Goal: Task Accomplishment & Management: Complete application form

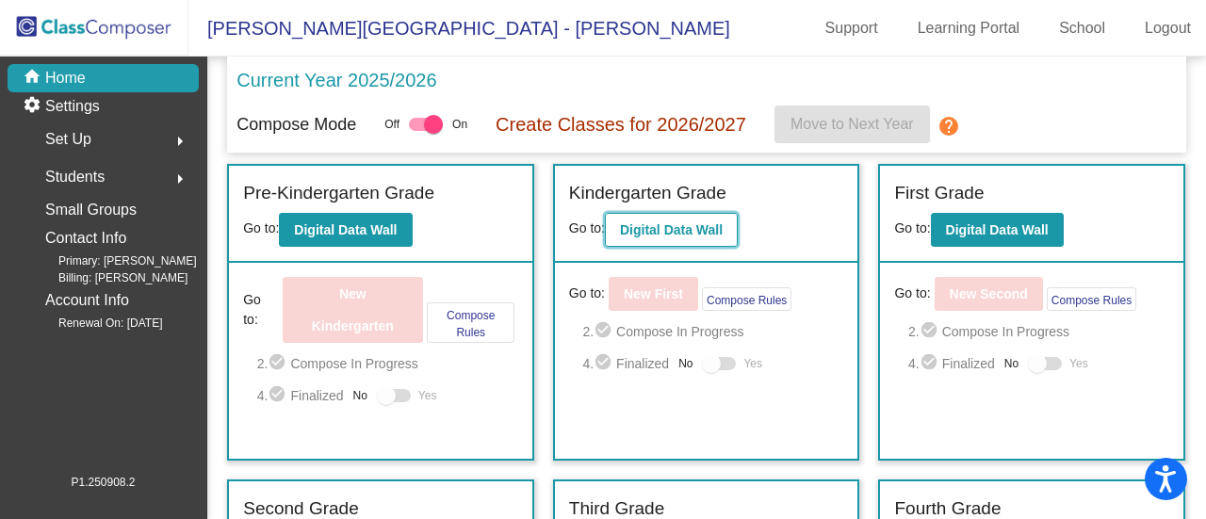
click at [710, 218] on button "Digital Data Wall" at bounding box center [671, 230] width 133 height 34
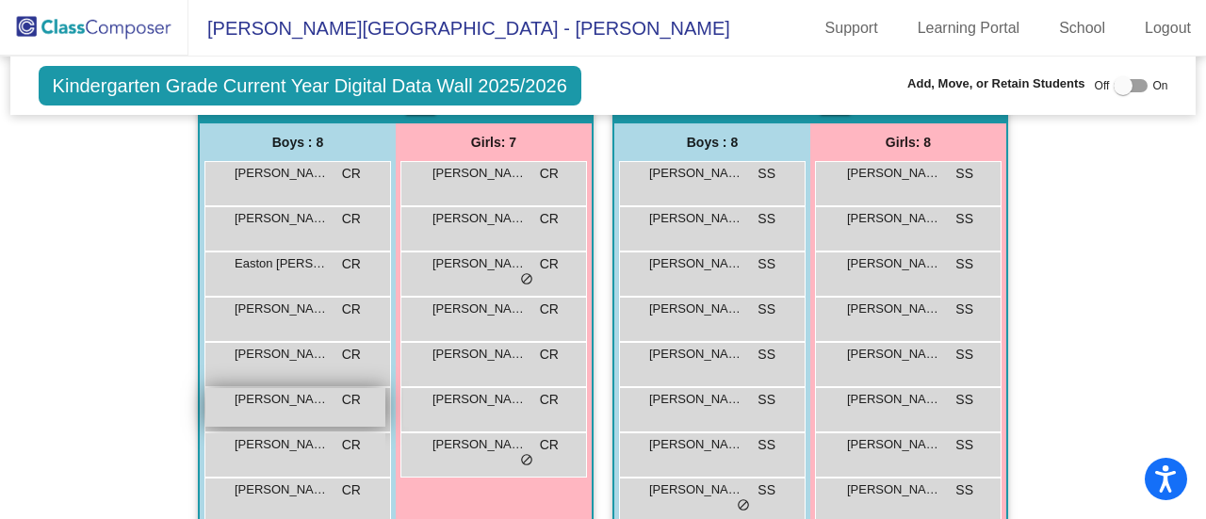
scroll to position [754, 0]
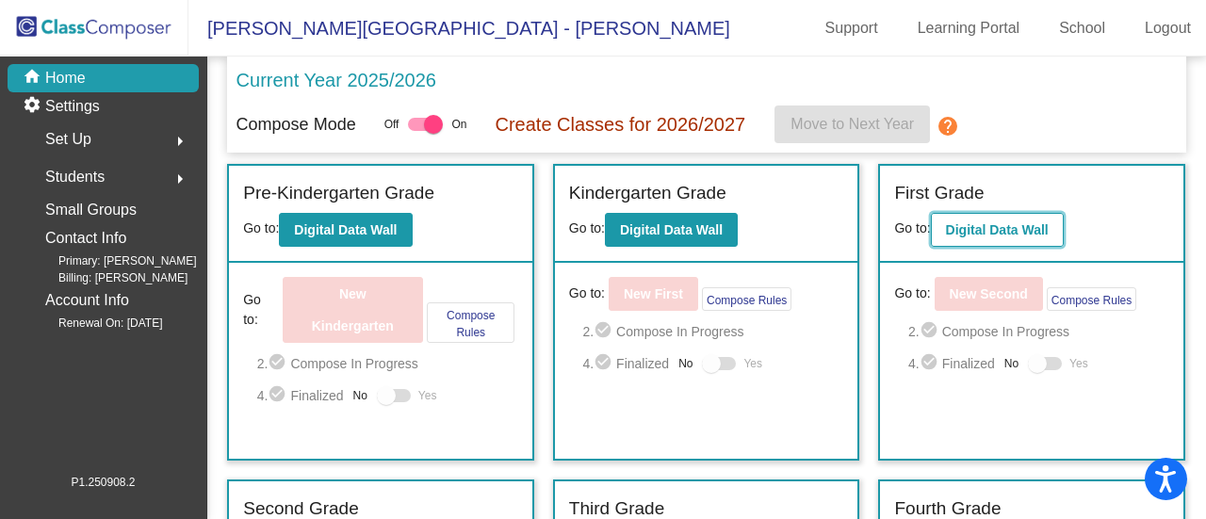
click at [993, 216] on button "Digital Data Wall" at bounding box center [997, 230] width 133 height 34
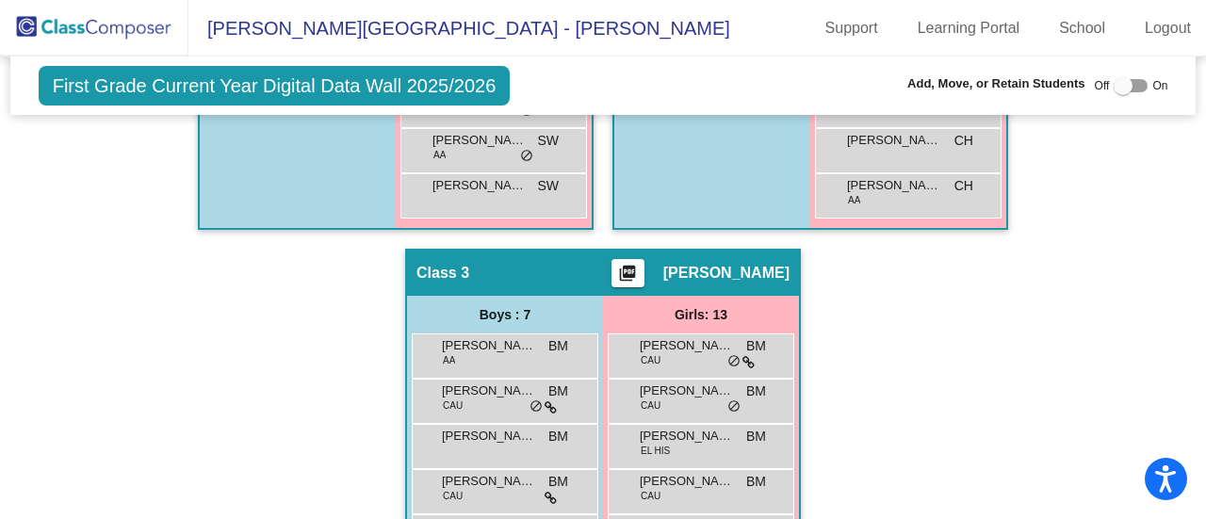
scroll to position [943, 0]
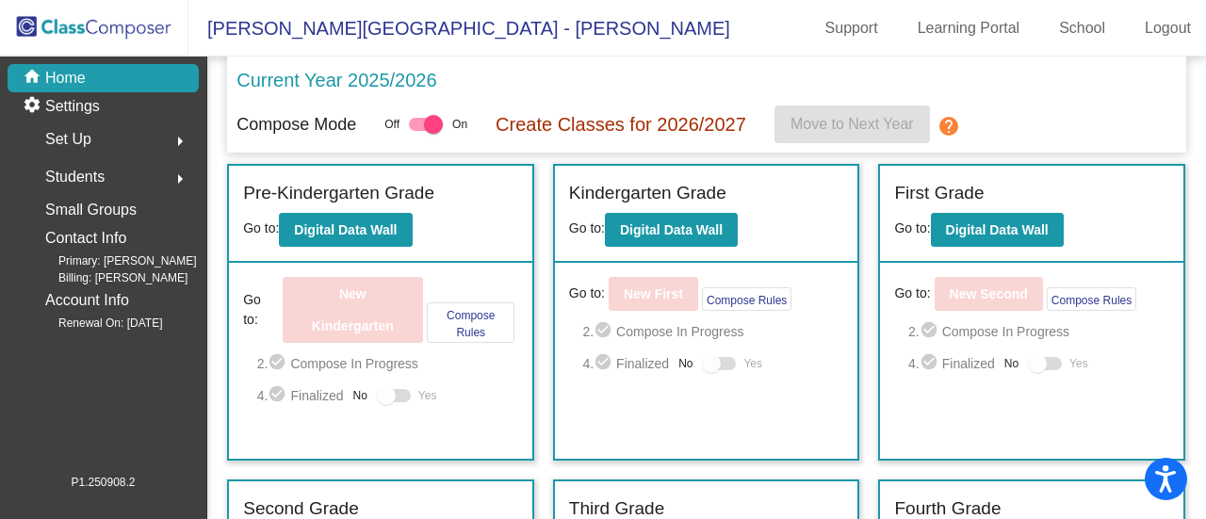
scroll to position [189, 0]
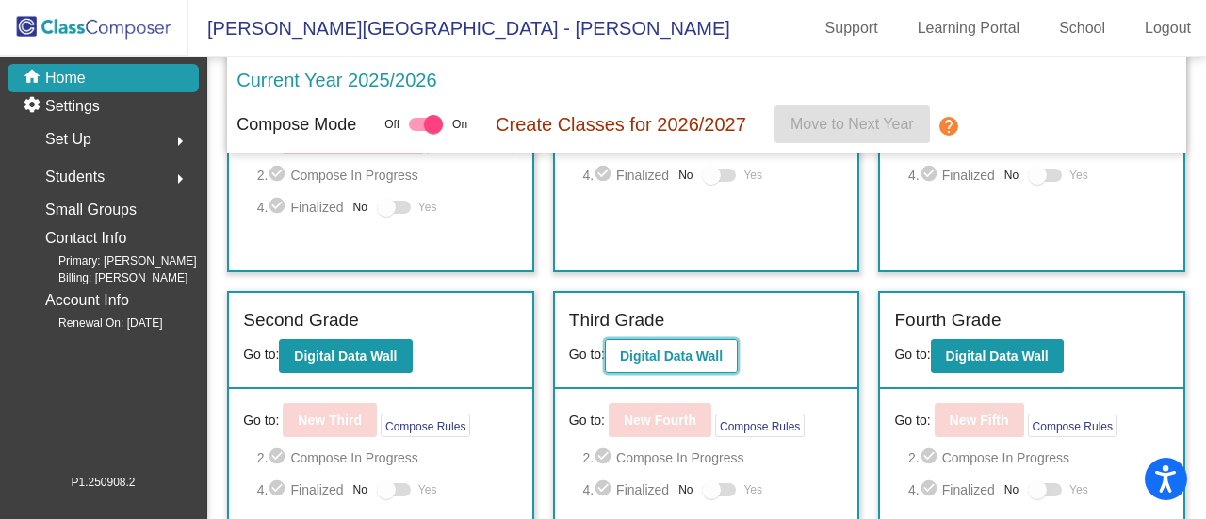
click at [674, 363] on button "Digital Data Wall" at bounding box center [671, 356] width 133 height 34
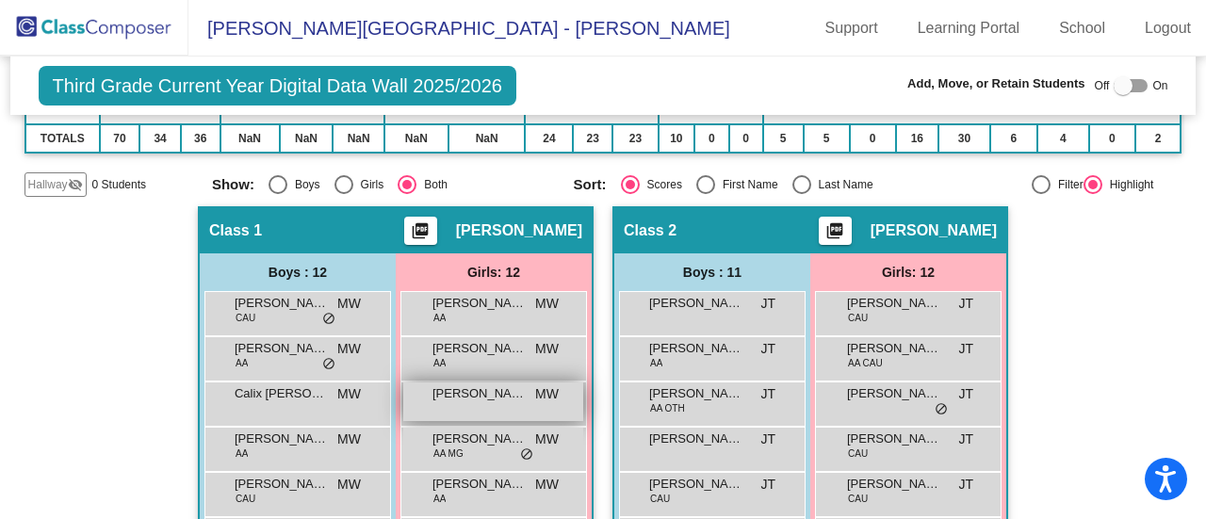
scroll to position [283, 0]
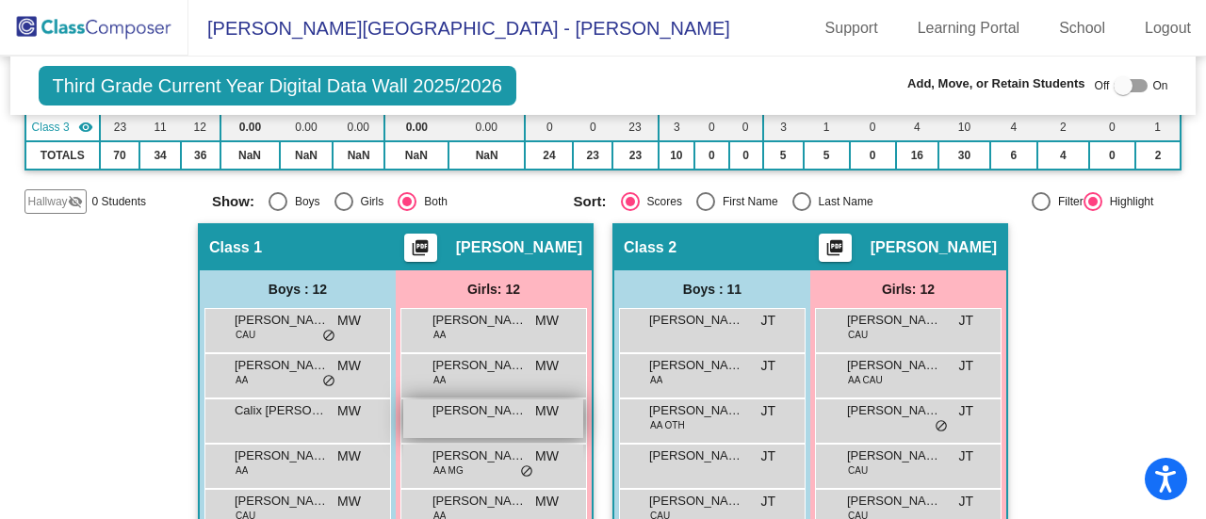
click at [472, 421] on div "DeAri [PERSON_NAME] lock do_not_disturb_alt" at bounding box center [493, 419] width 180 height 39
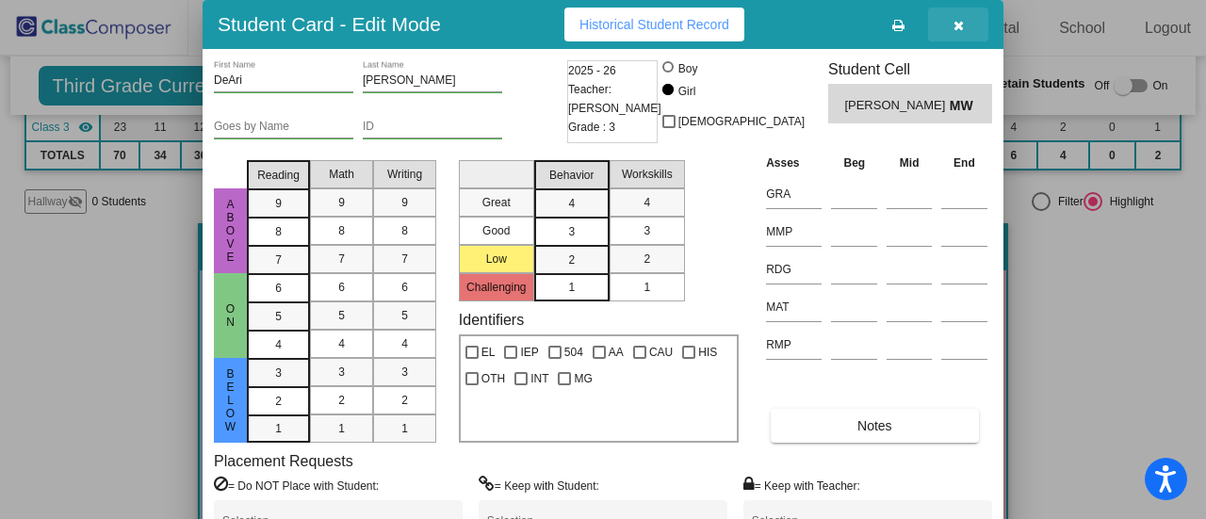
click at [962, 20] on icon "button" at bounding box center [959, 25] width 10 height 13
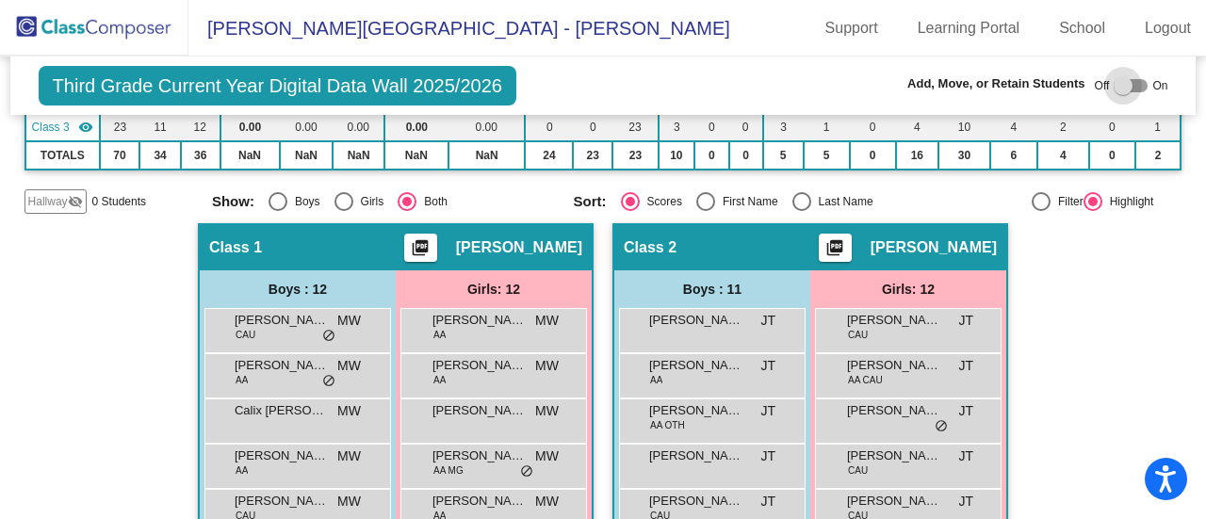
click at [1116, 81] on div at bounding box center [1123, 85] width 19 height 19
checkbox input "true"
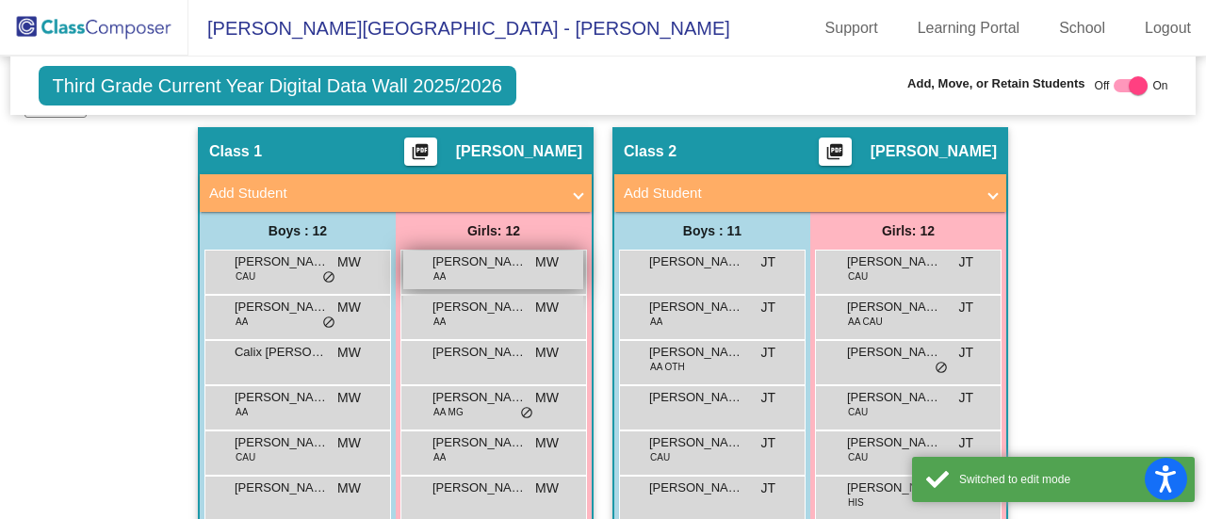
scroll to position [566, 0]
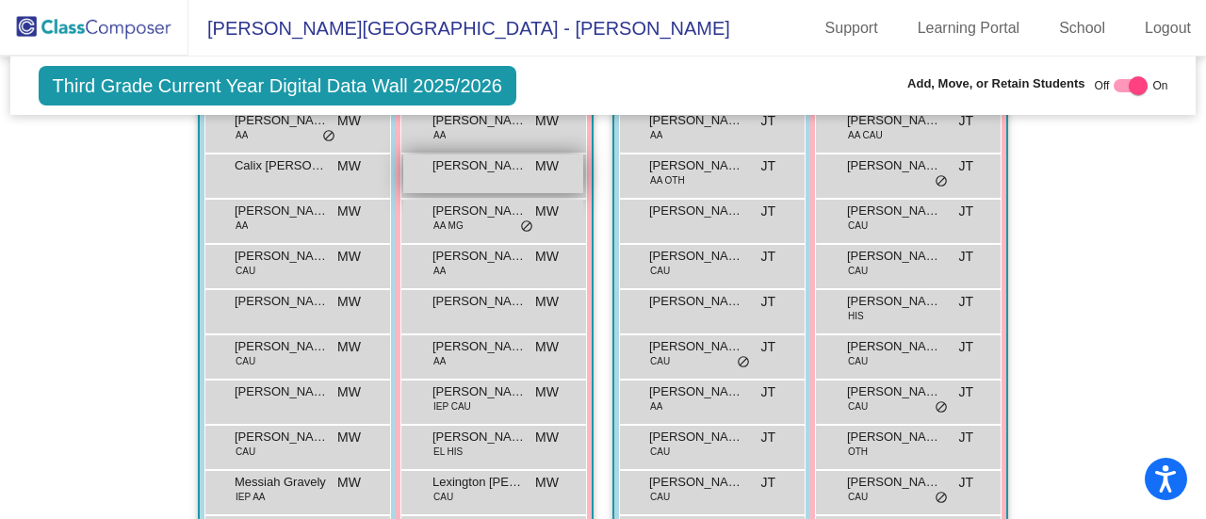
drag, startPoint x: 551, startPoint y: 172, endPoint x: 526, endPoint y: 169, distance: 25.7
click at [526, 169] on div "DeAri [PERSON_NAME] lock do_not_disturb_alt" at bounding box center [493, 174] width 180 height 39
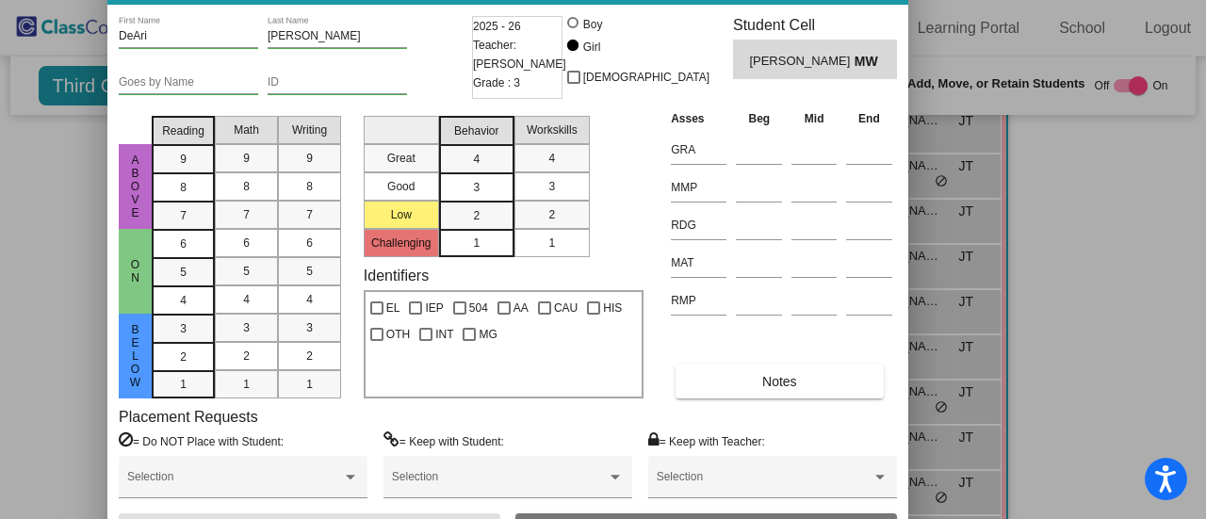
drag, startPoint x: 512, startPoint y: 18, endPoint x: 417, endPoint y: -26, distance: 105.0
click at [417, 0] on html "Accessibility Screen-Reader Guide, Feedback, and Issue Reporting | New window […" at bounding box center [603, 259] width 1206 height 519
drag, startPoint x: 628, startPoint y: 225, endPoint x: 656, endPoint y: 126, distance: 102.9
click at [656, 126] on div "Above on below Reading 9 8 7 6 5 4 3 2 1 Math 9 8 7 6 5 4 3 2 1 Writing 9 8 7 6…" at bounding box center [508, 253] width 779 height 290
click at [1135, 251] on div at bounding box center [603, 259] width 1206 height 519
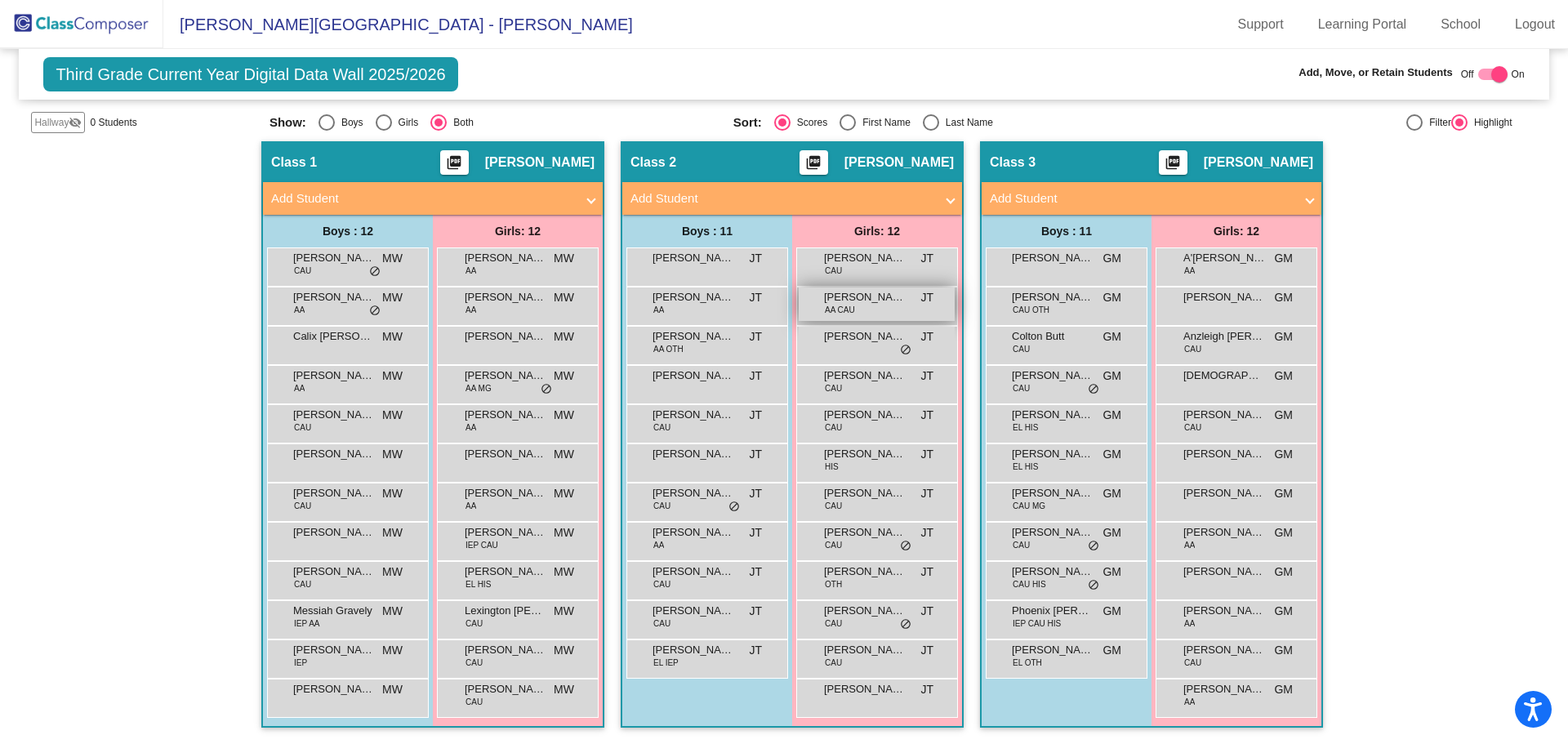
scroll to position [294, 0]
click at [493, 334] on span "[PERSON_NAME]" at bounding box center [505, 336] width 81 height 16
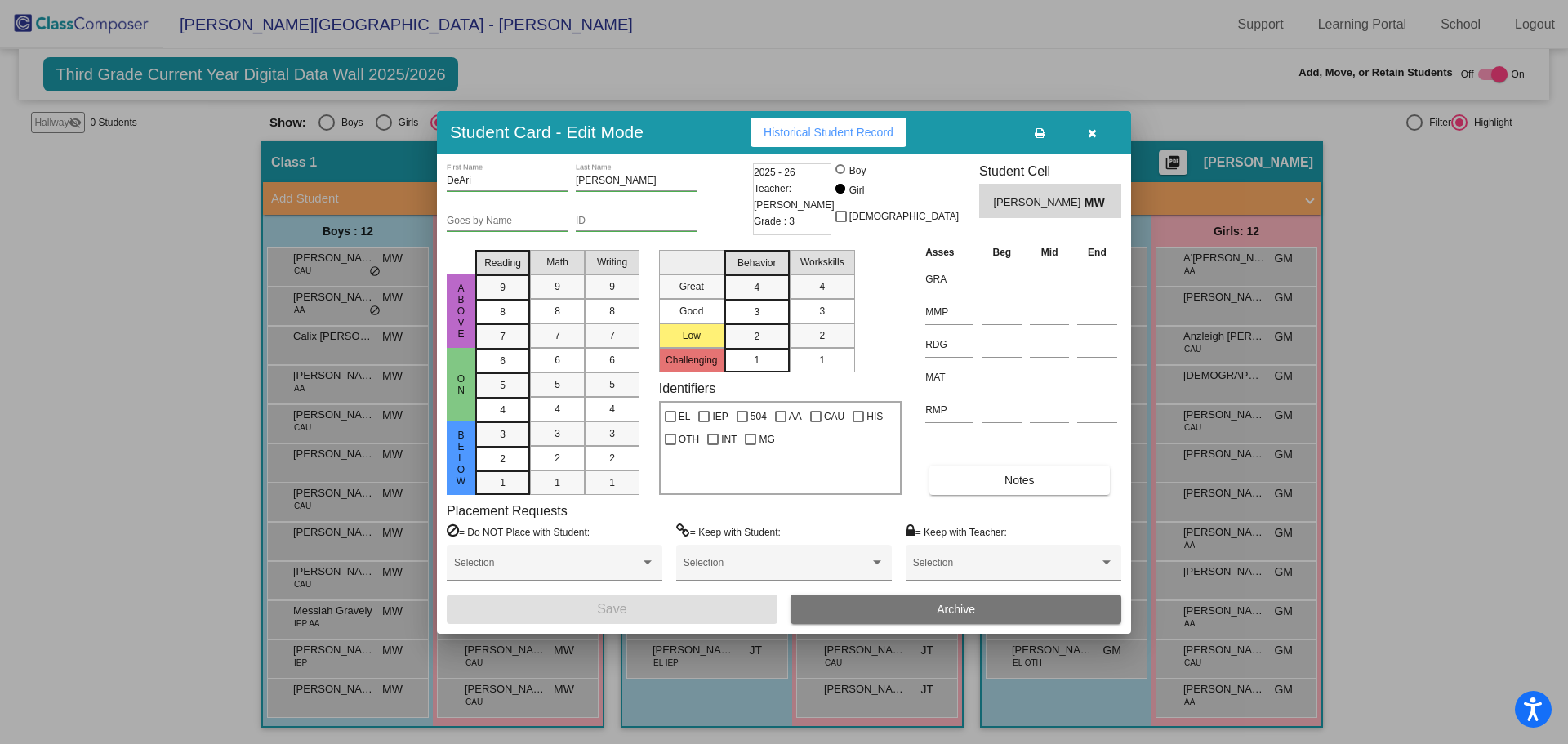
click at [959, 449] on span "Archive" at bounding box center [956, 609] width 38 height 13
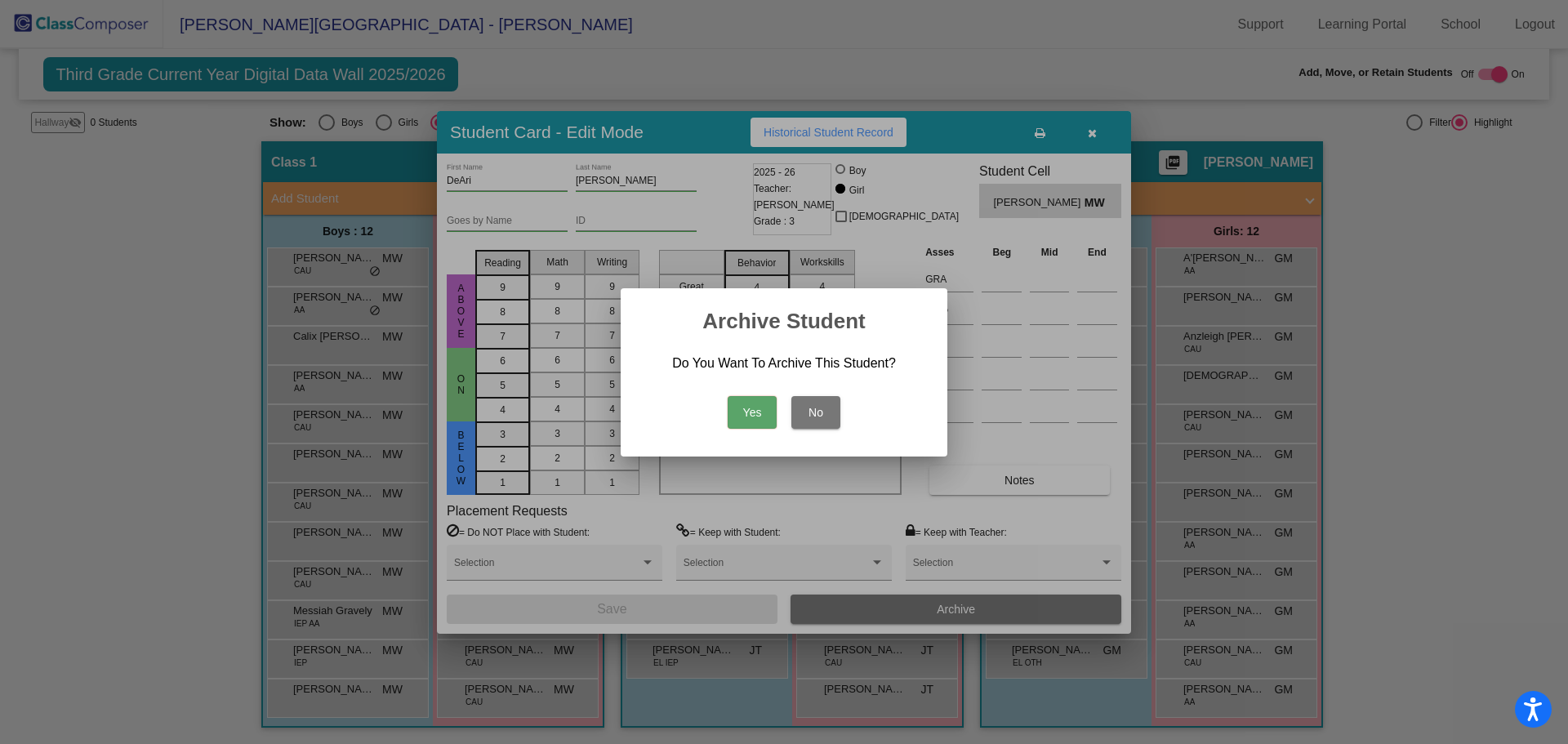
click at [755, 404] on button "Yes" at bounding box center [752, 412] width 49 height 33
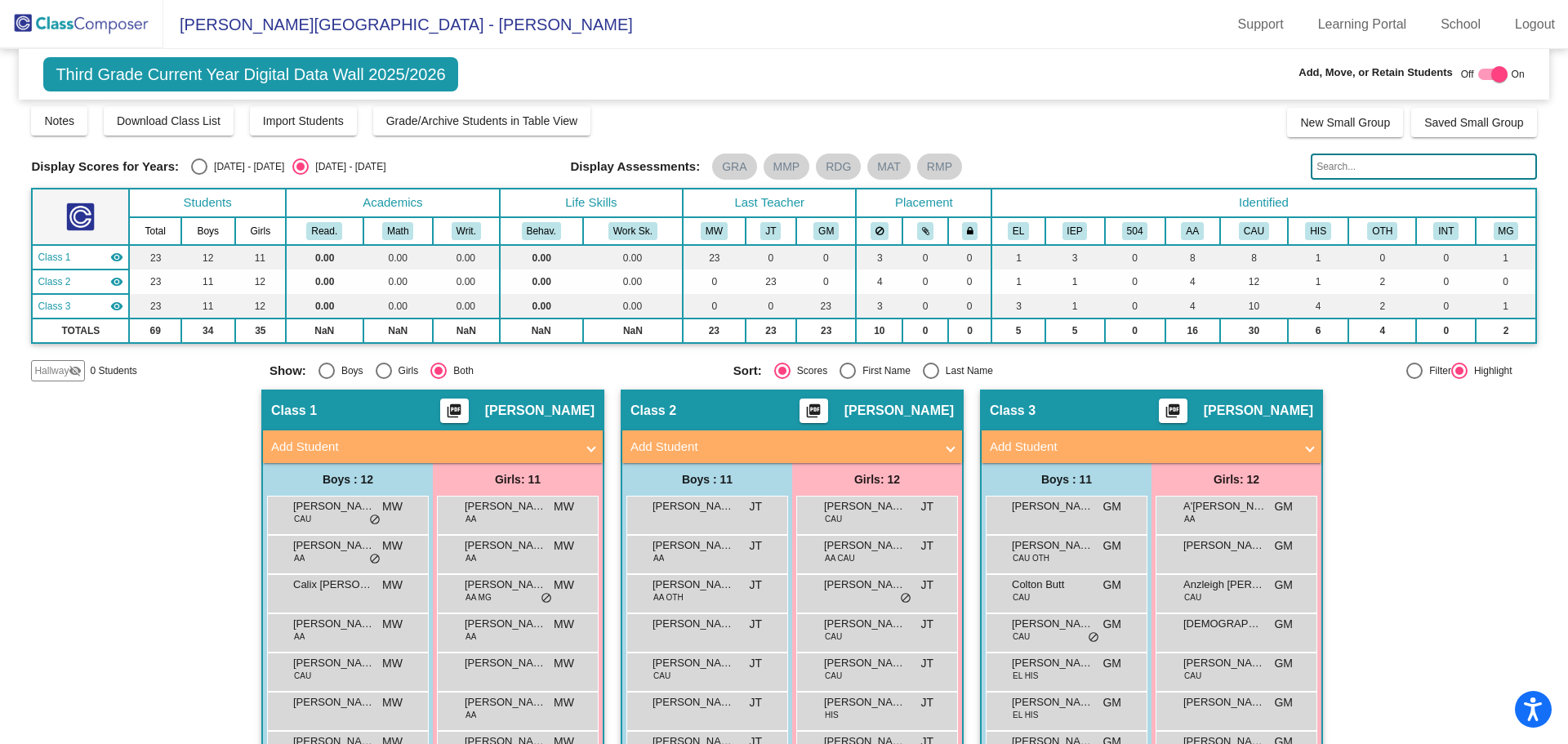
scroll to position [81, 0]
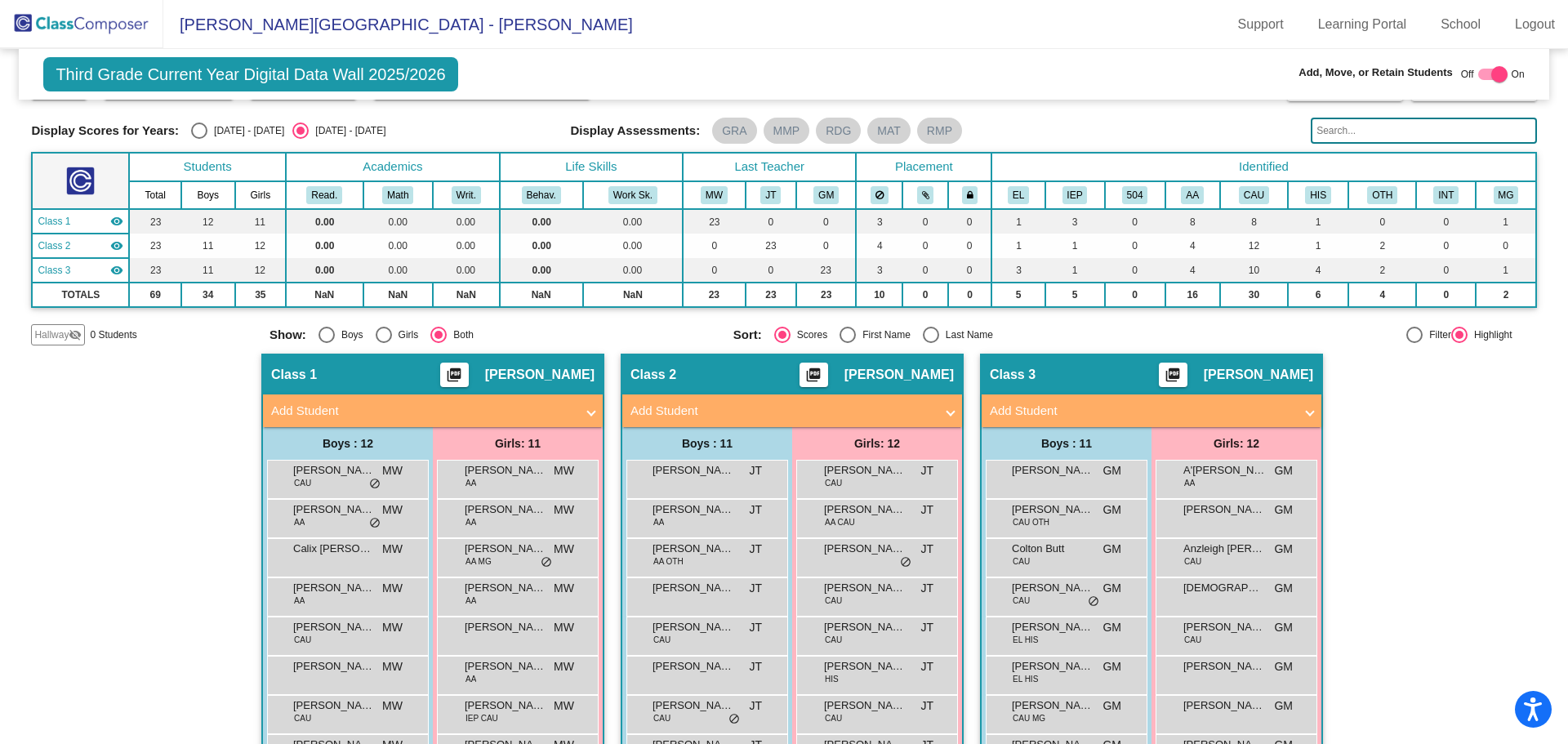
click at [49, 332] on span "Hallway" at bounding box center [52, 334] width 35 height 15
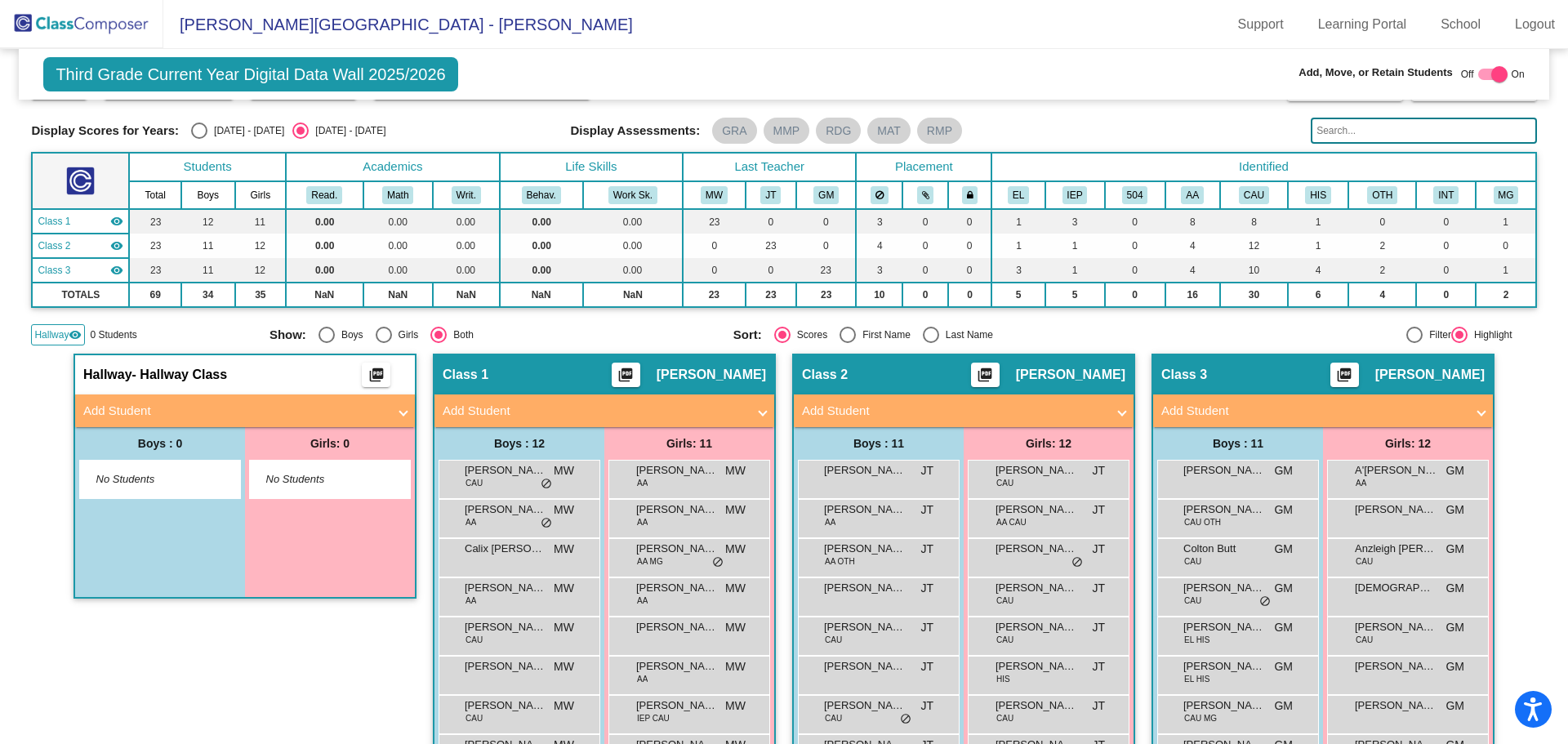
click at [306, 449] on span "No Students" at bounding box center [317, 479] width 102 height 16
click at [395, 413] on span "Add Student" at bounding box center [242, 411] width 317 height 19
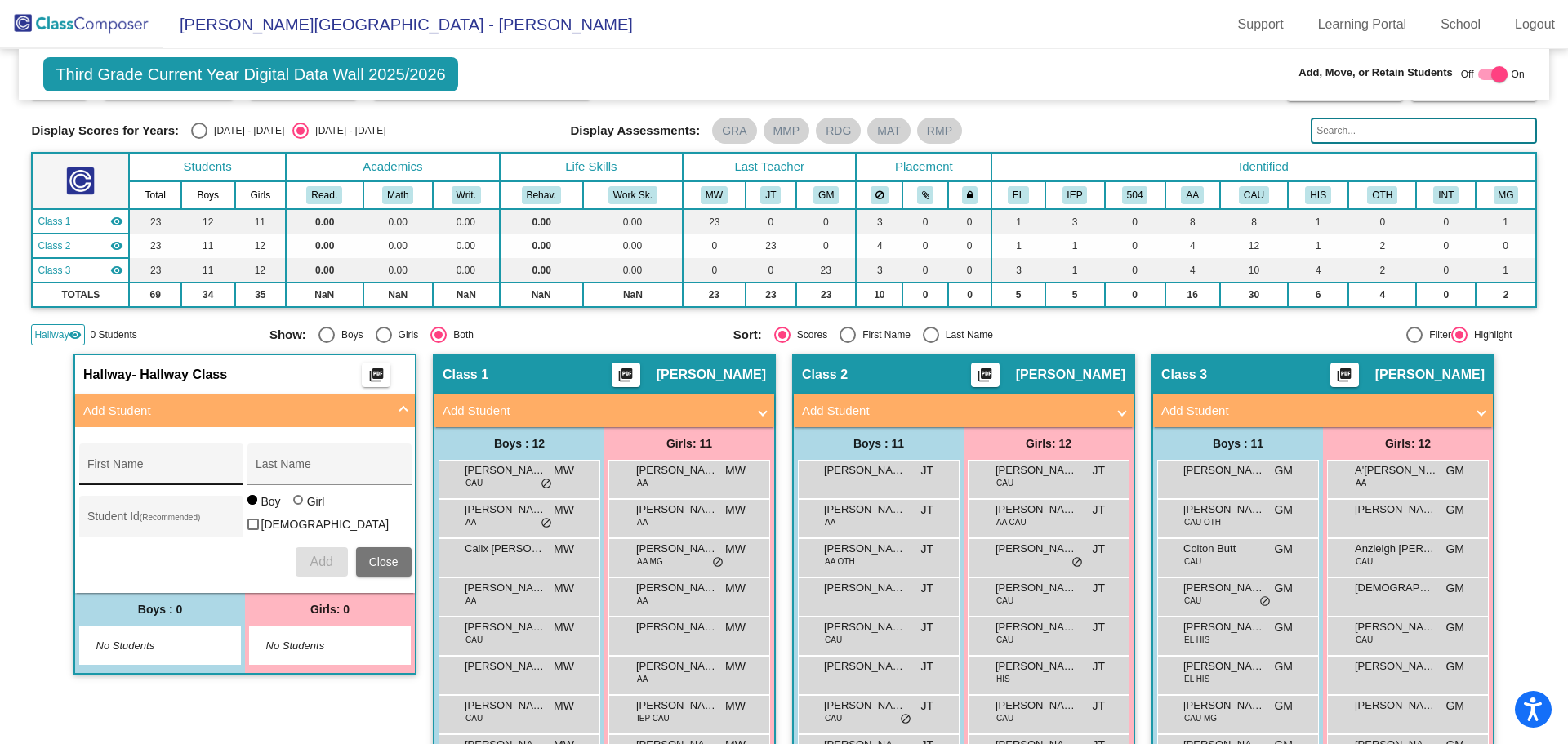
click at [137, 449] on div "First Name" at bounding box center [161, 469] width 147 height 34
click at [143, 449] on input "A" at bounding box center [161, 469] width 147 height 13
type input "[PERSON_NAME]"
click at [139, 449] on input "Student Id (Recommended)" at bounding box center [161, 522] width 147 height 13
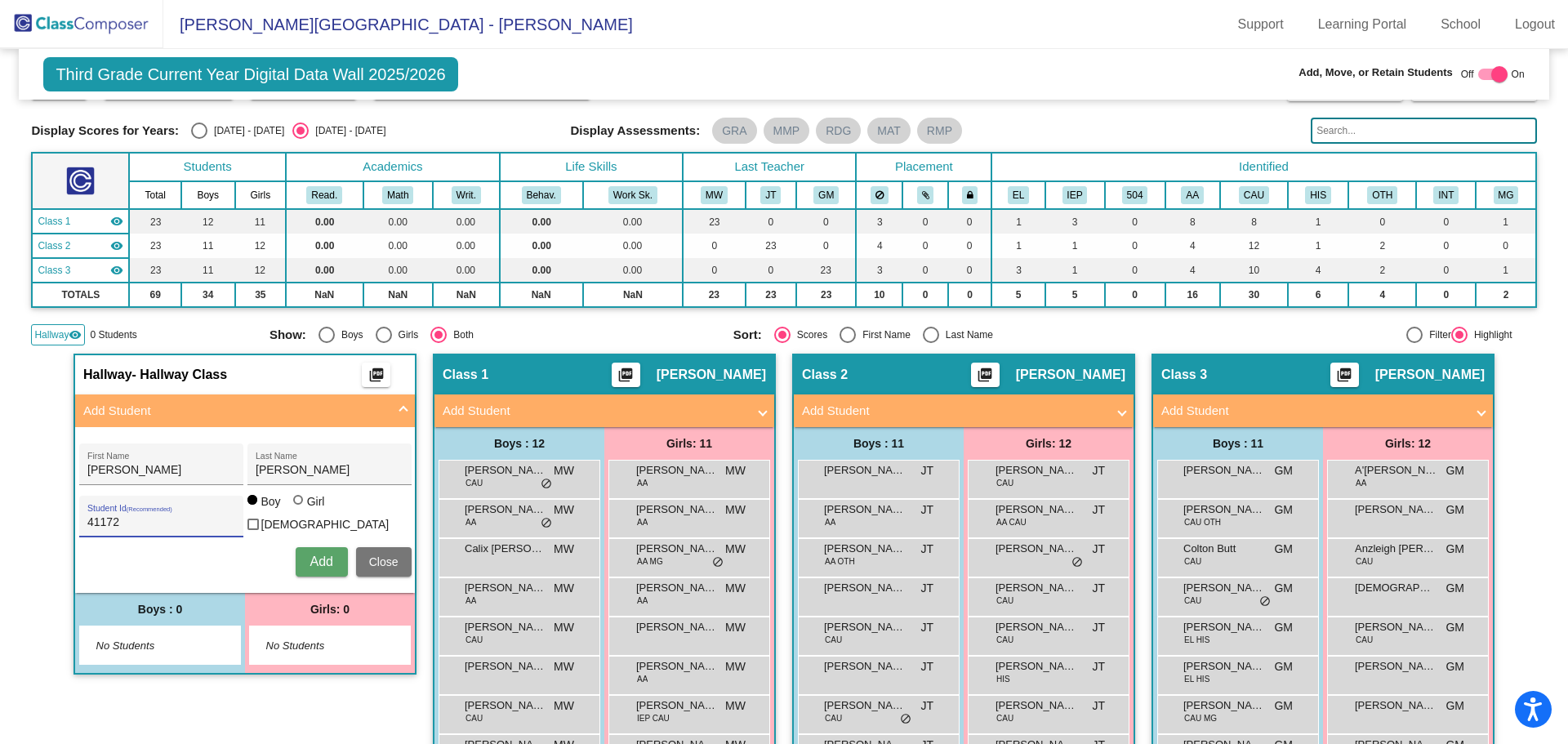
type input "41172"
click at [312, 449] on button "Add" at bounding box center [321, 562] width 52 height 29
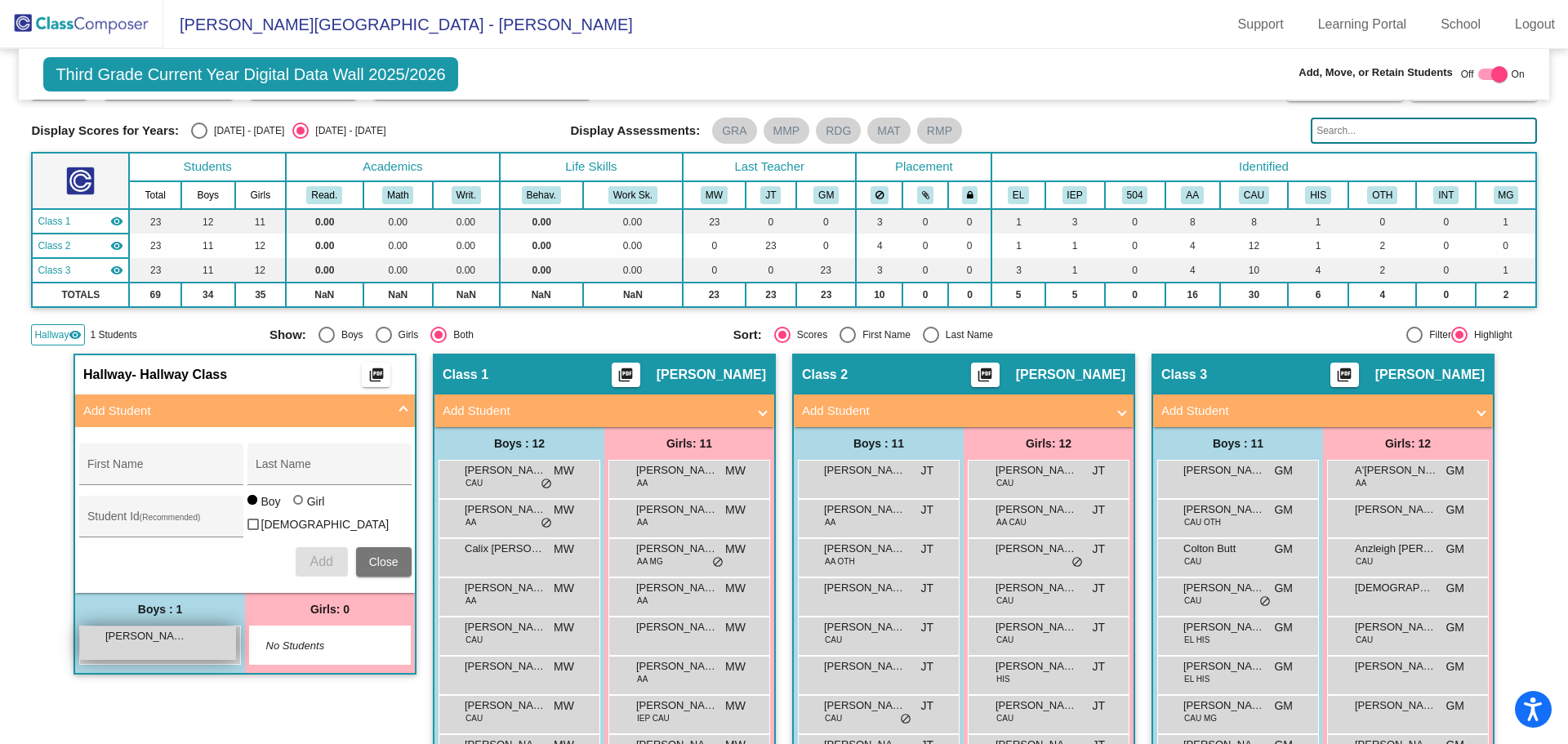
click at [194, 449] on div "[PERSON_NAME] lock do_not_disturb_alt" at bounding box center [158, 643] width 156 height 34
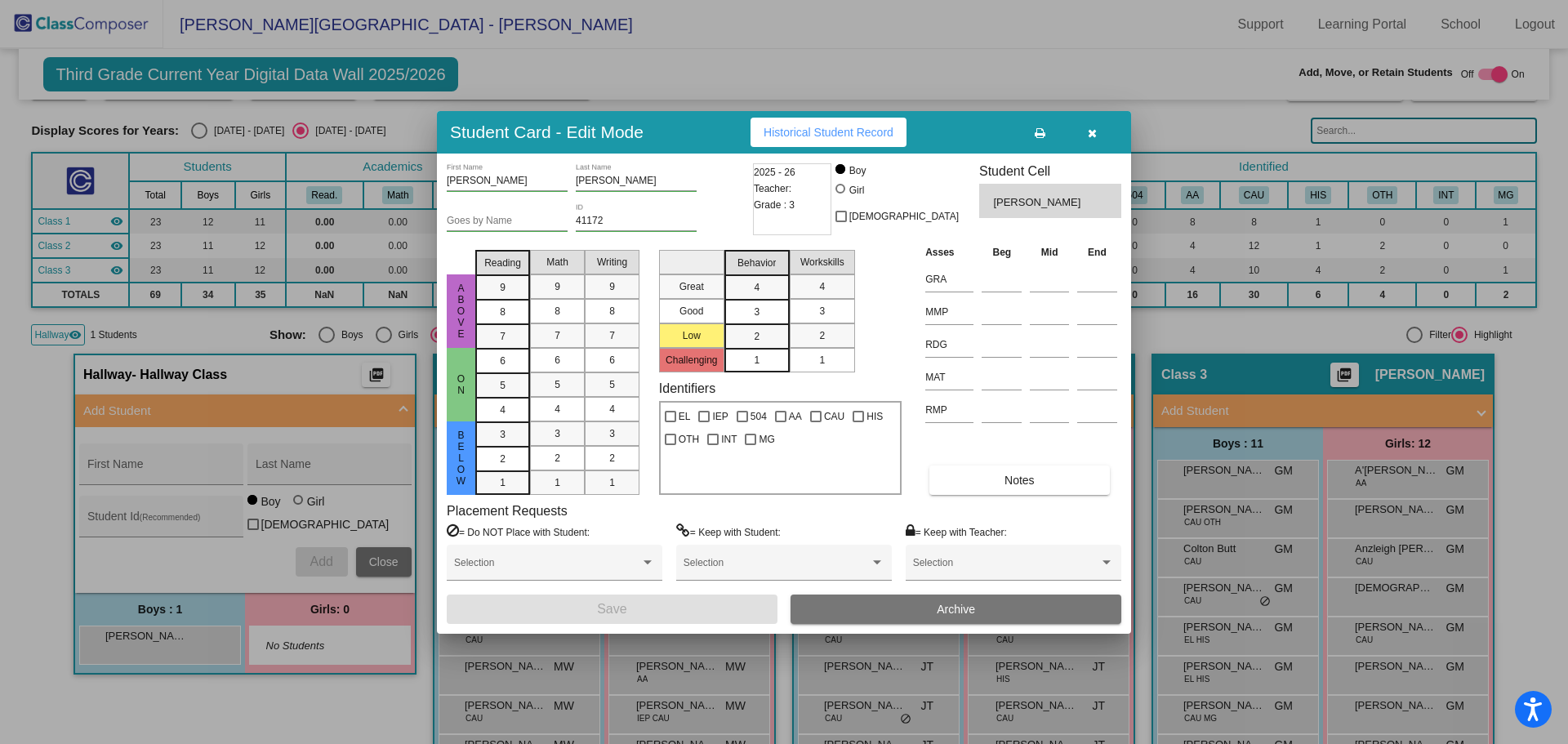
click at [848, 193] on div at bounding box center [841, 190] width 13 height 13
click at [842, 197] on input "Girl" at bounding box center [841, 197] width 1 height 1
radio input "true"
click at [699, 449] on button "Save" at bounding box center [612, 609] width 331 height 29
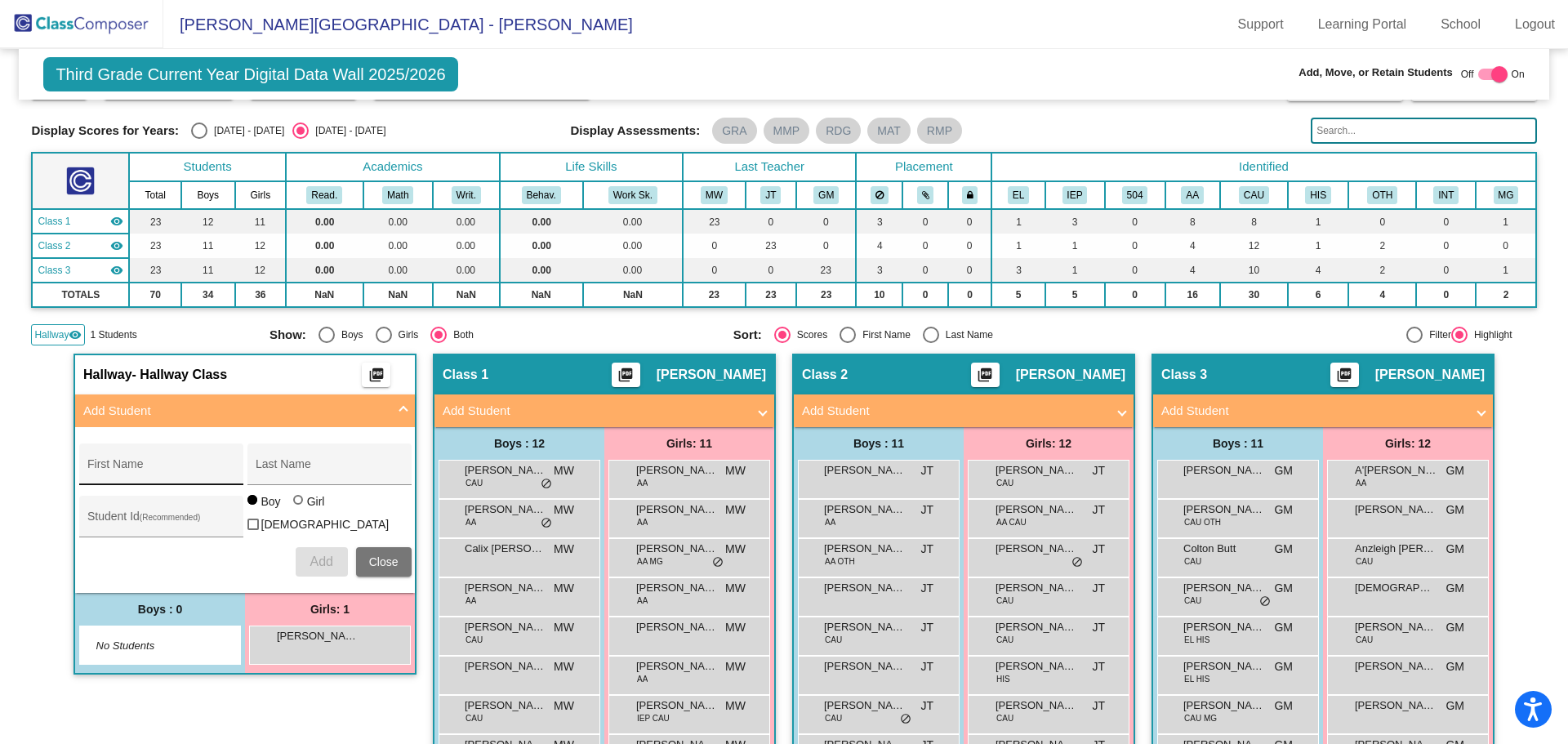
click at [111, 449] on div "First Name" at bounding box center [161, 469] width 147 height 34
type input "Zaryanah"
type input "[PERSON_NAME]"
click at [296, 449] on div at bounding box center [297, 499] width 10 height 10
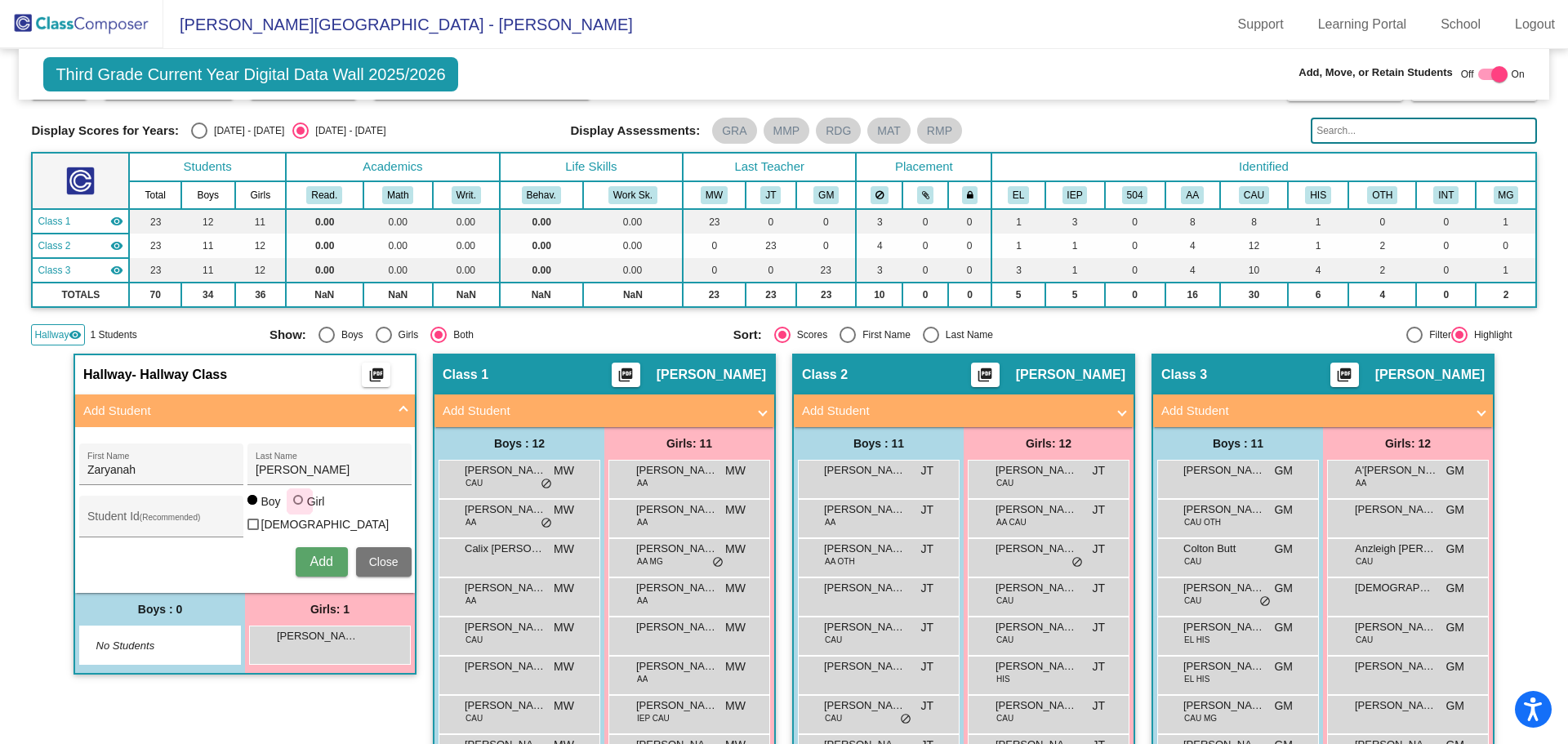
click at [299, 449] on input "Girl" at bounding box center [299, 508] width 1 height 1
radio input "true"
click at [151, 449] on input "Student Id (Recommended)" at bounding box center [161, 522] width 147 height 13
type input "41399"
click at [327, 449] on button "Add" at bounding box center [321, 562] width 52 height 29
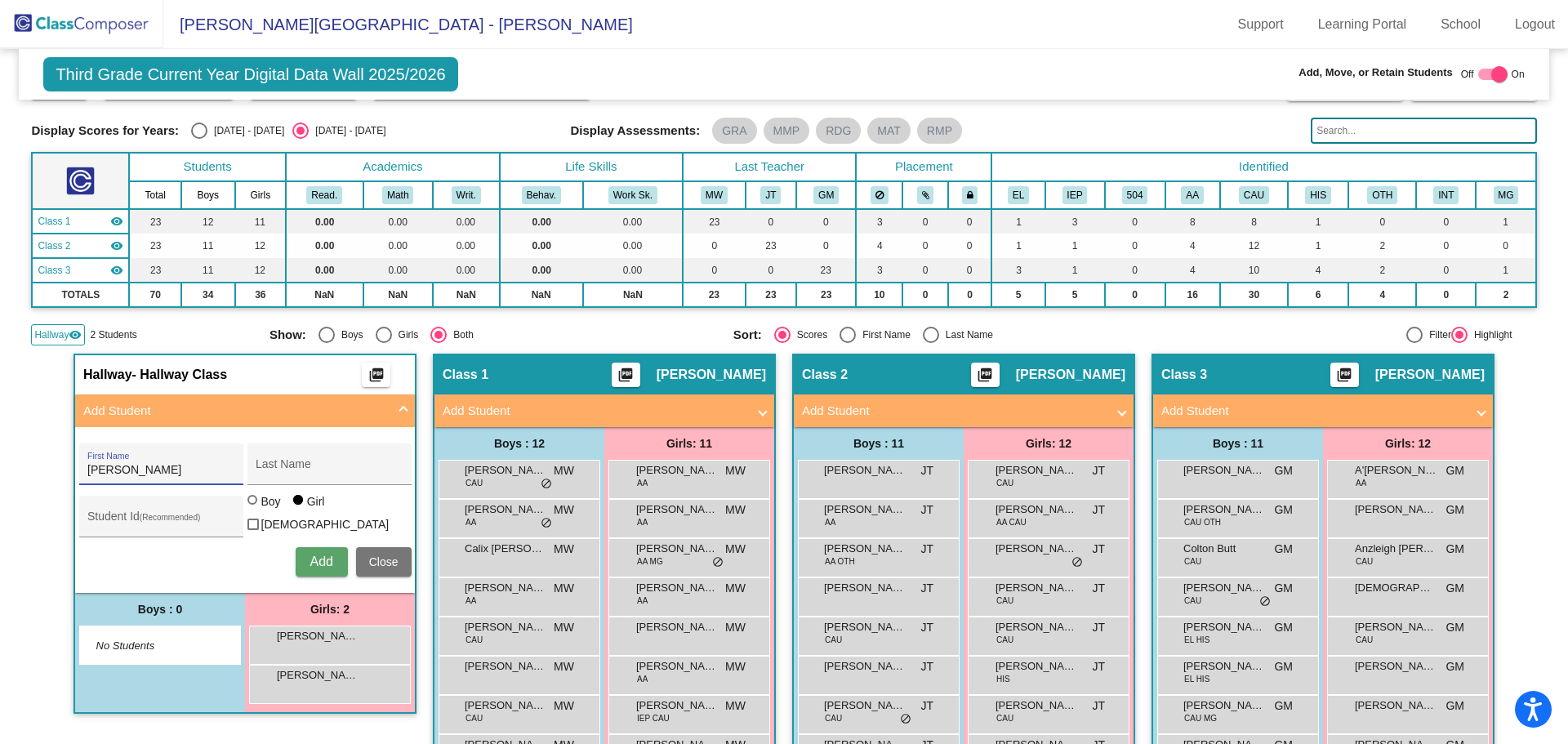
type input "[PERSON_NAME]"
click at [319, 449] on span "Add" at bounding box center [321, 561] width 23 height 14
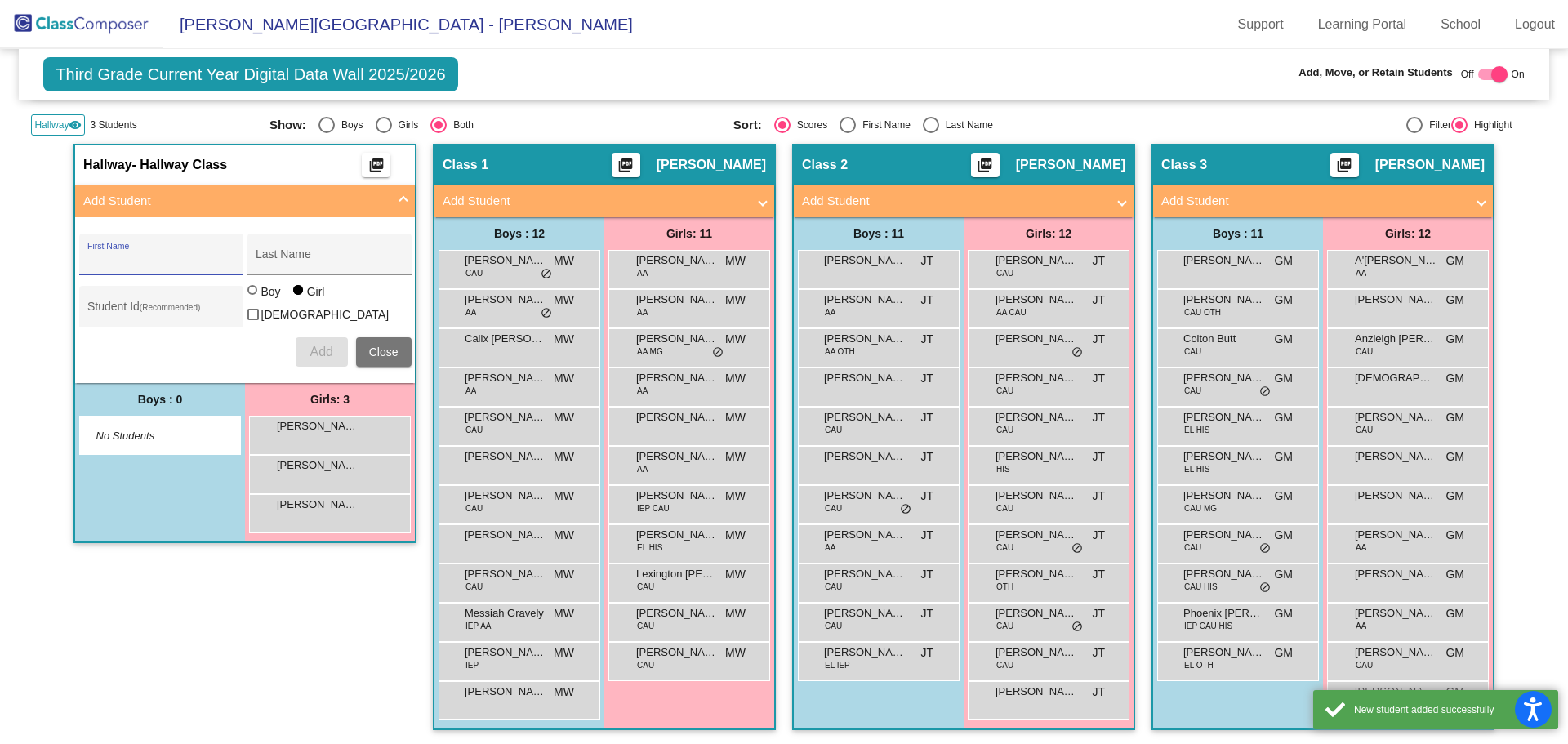
scroll to position [294, 0]
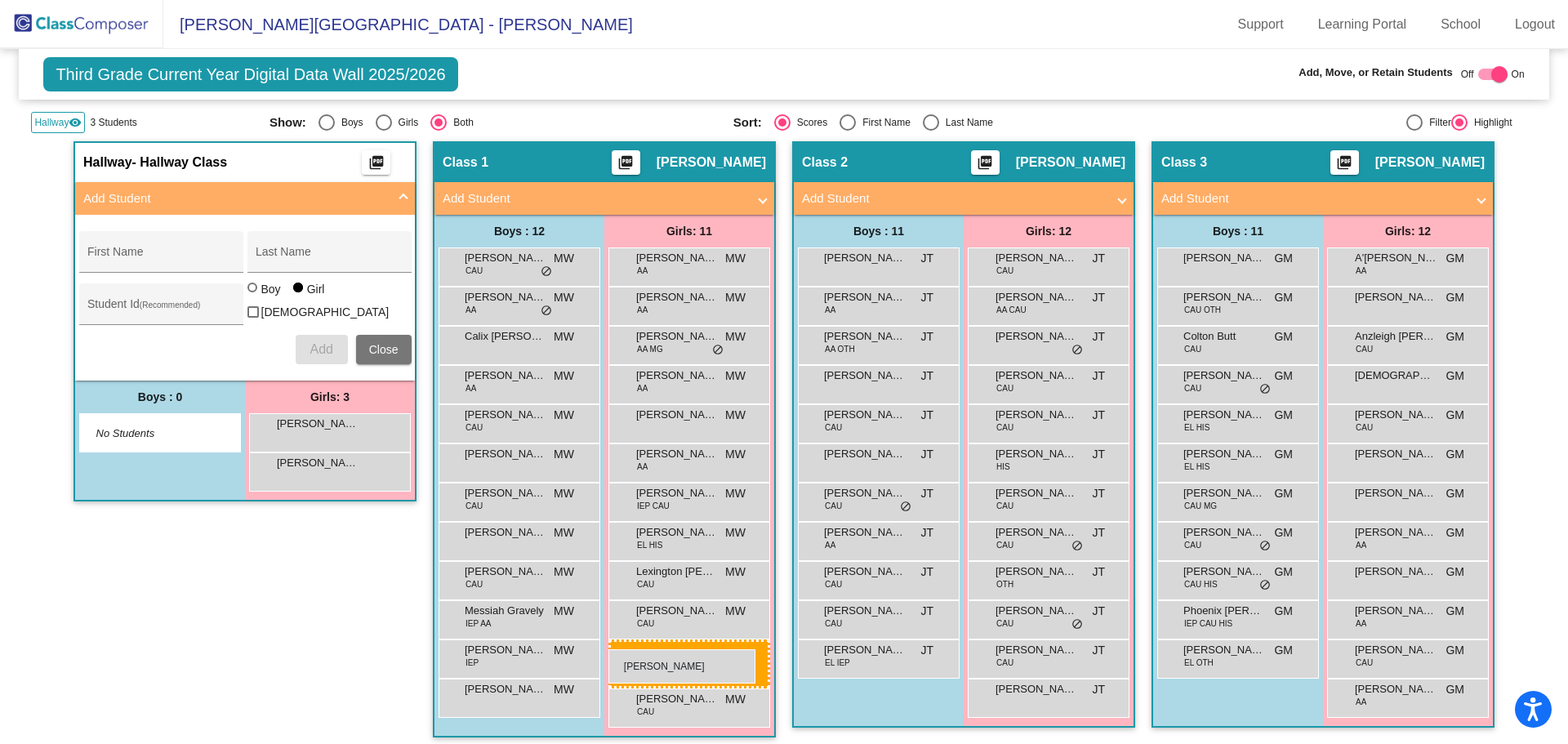
drag, startPoint x: 306, startPoint y: 430, endPoint x: 609, endPoint y: 649, distance: 373.9
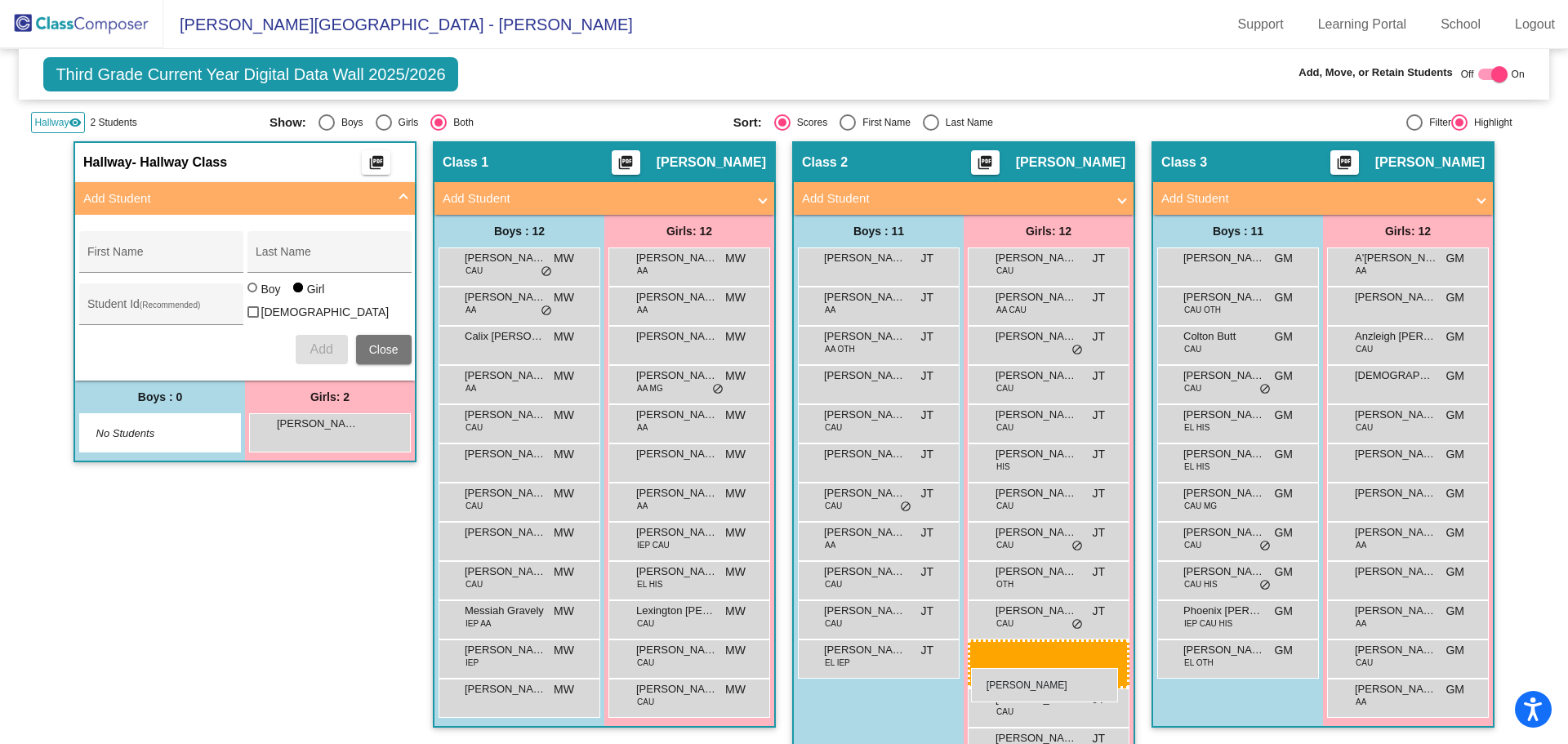
drag, startPoint x: 314, startPoint y: 430, endPoint x: 971, endPoint y: 668, distance: 698.8
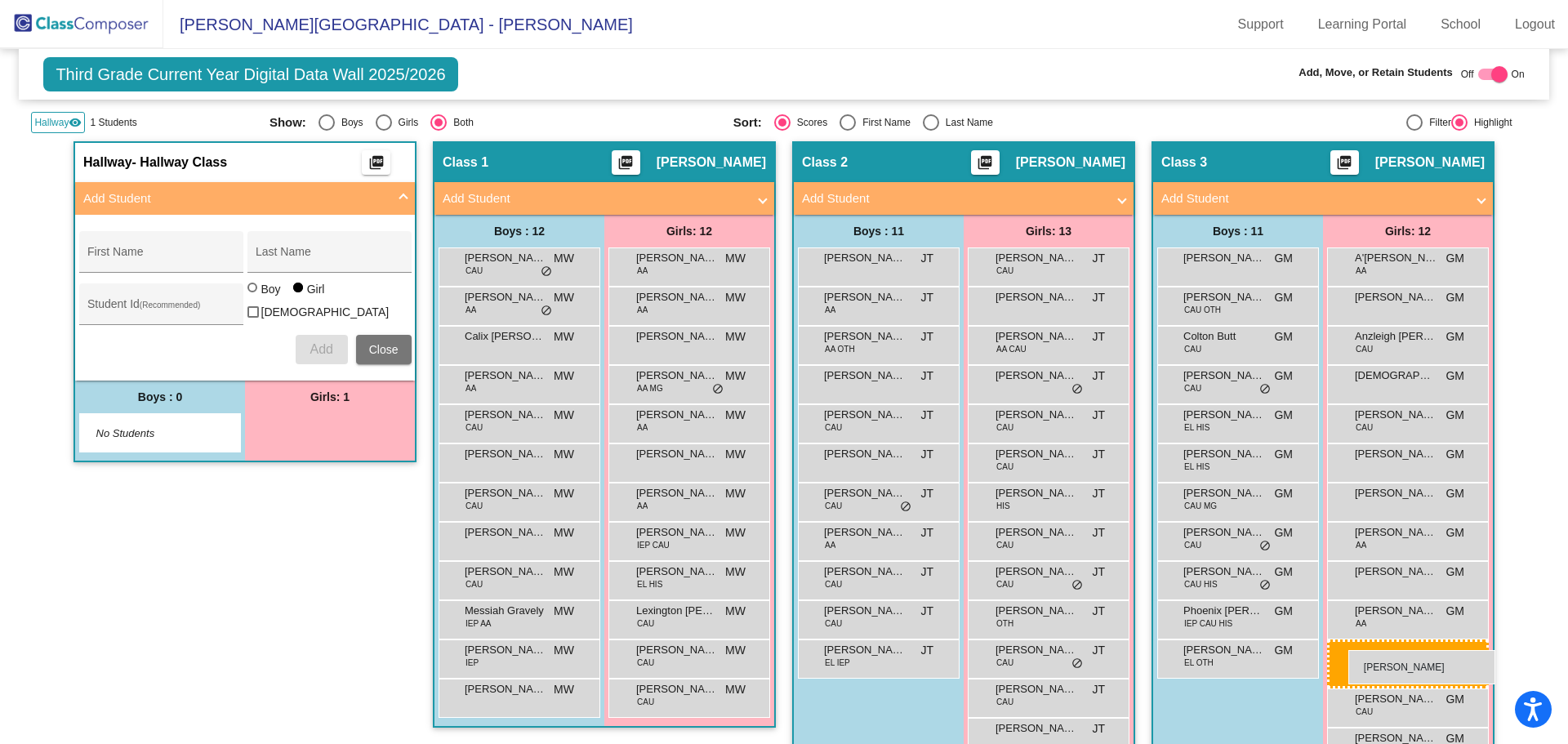
drag, startPoint x: 307, startPoint y: 430, endPoint x: 1348, endPoint y: 650, distance: 1064.0
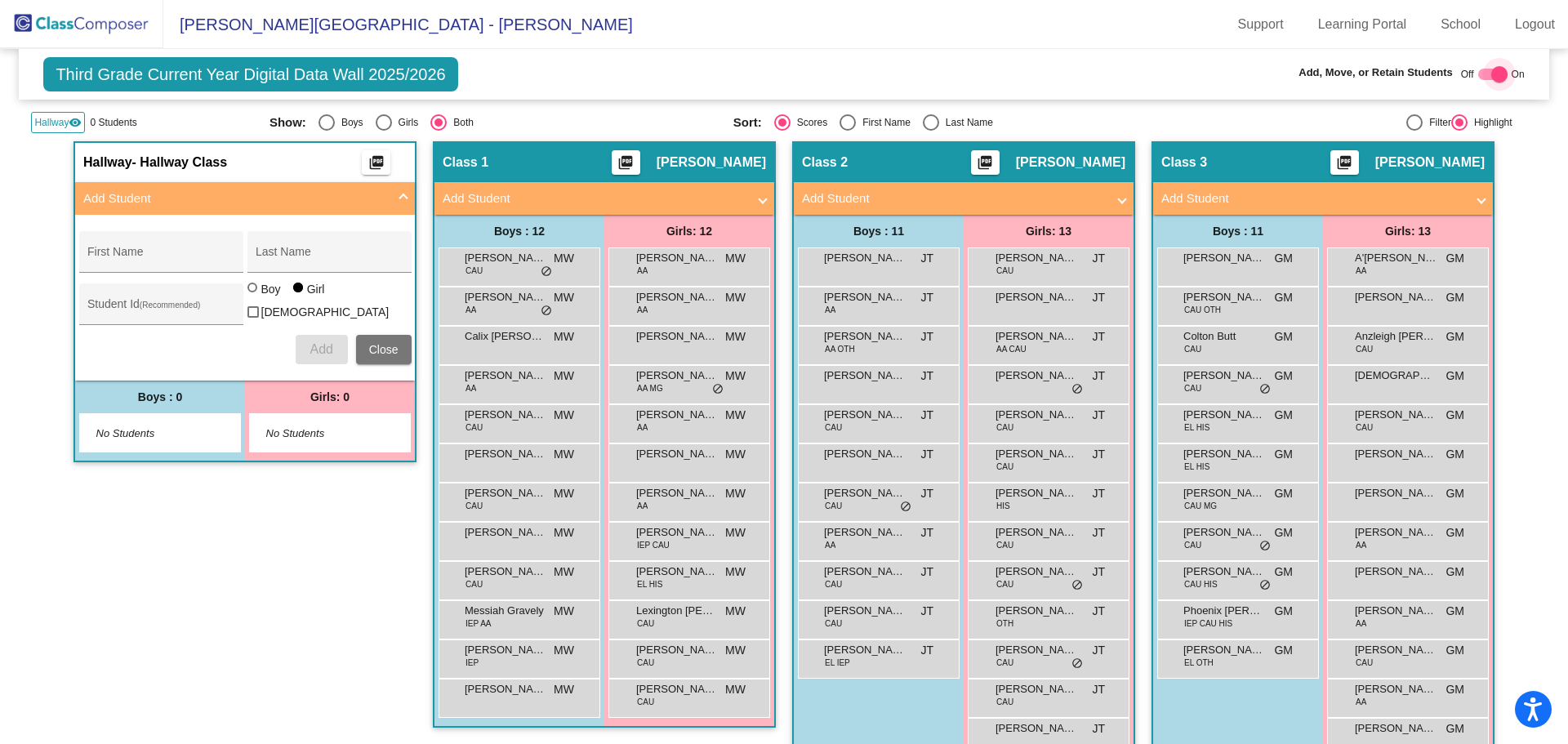
click at [1045, 76] on div at bounding box center [1499, 74] width 16 height 16
checkbox input "false"
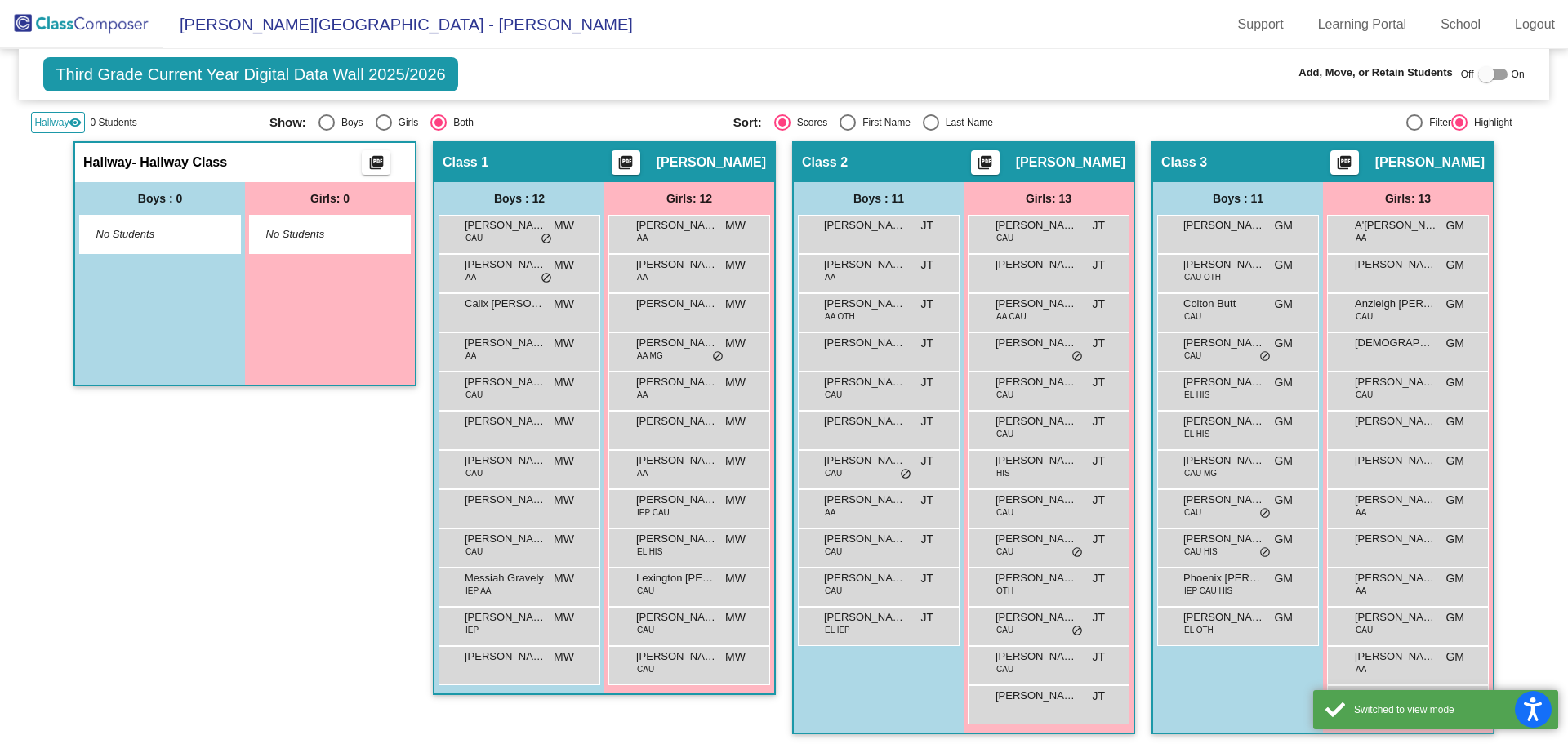
scroll to position [0, 0]
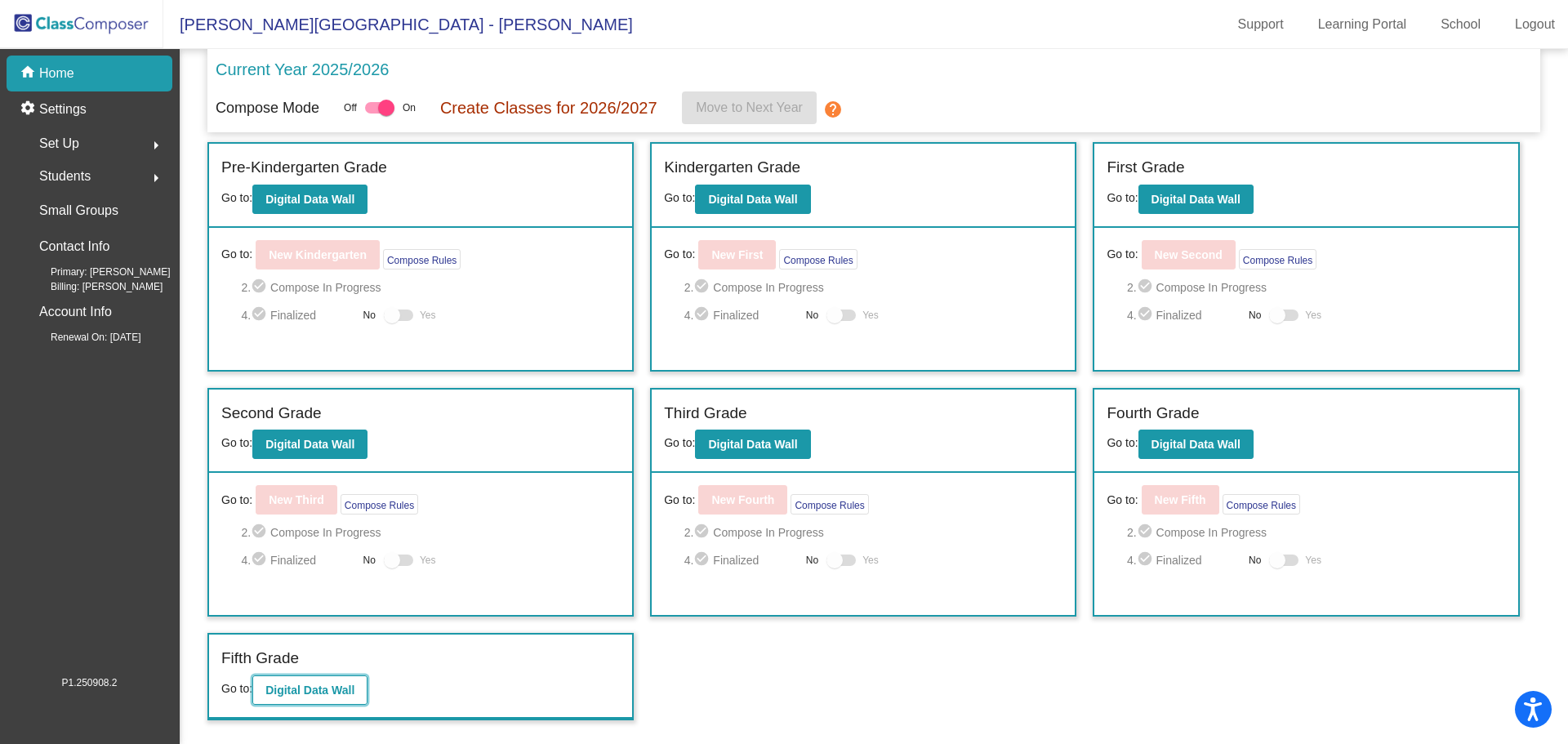
click at [329, 449] on b "Digital Data Wall" at bounding box center [309, 689] width 89 height 13
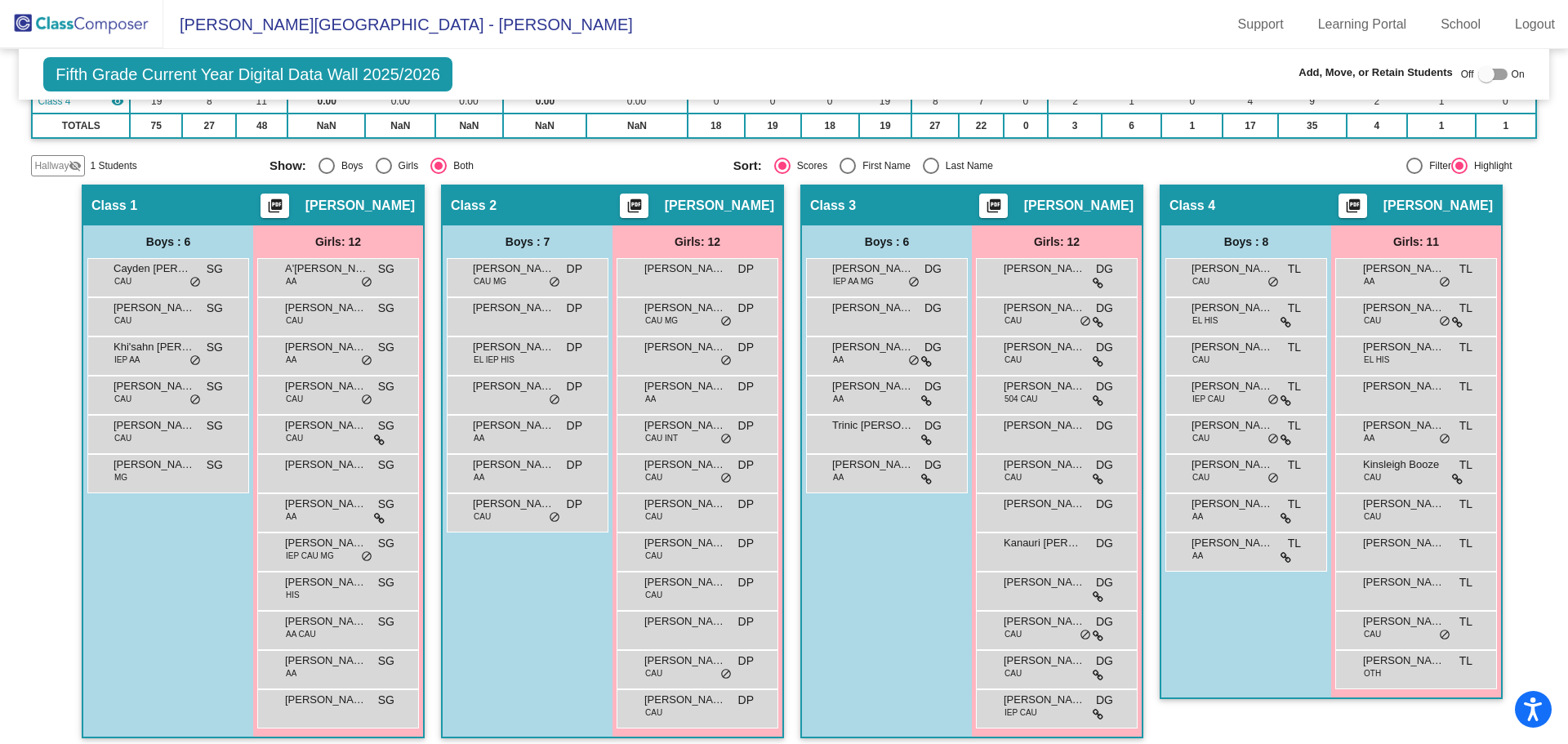
scroll to position [286, 0]
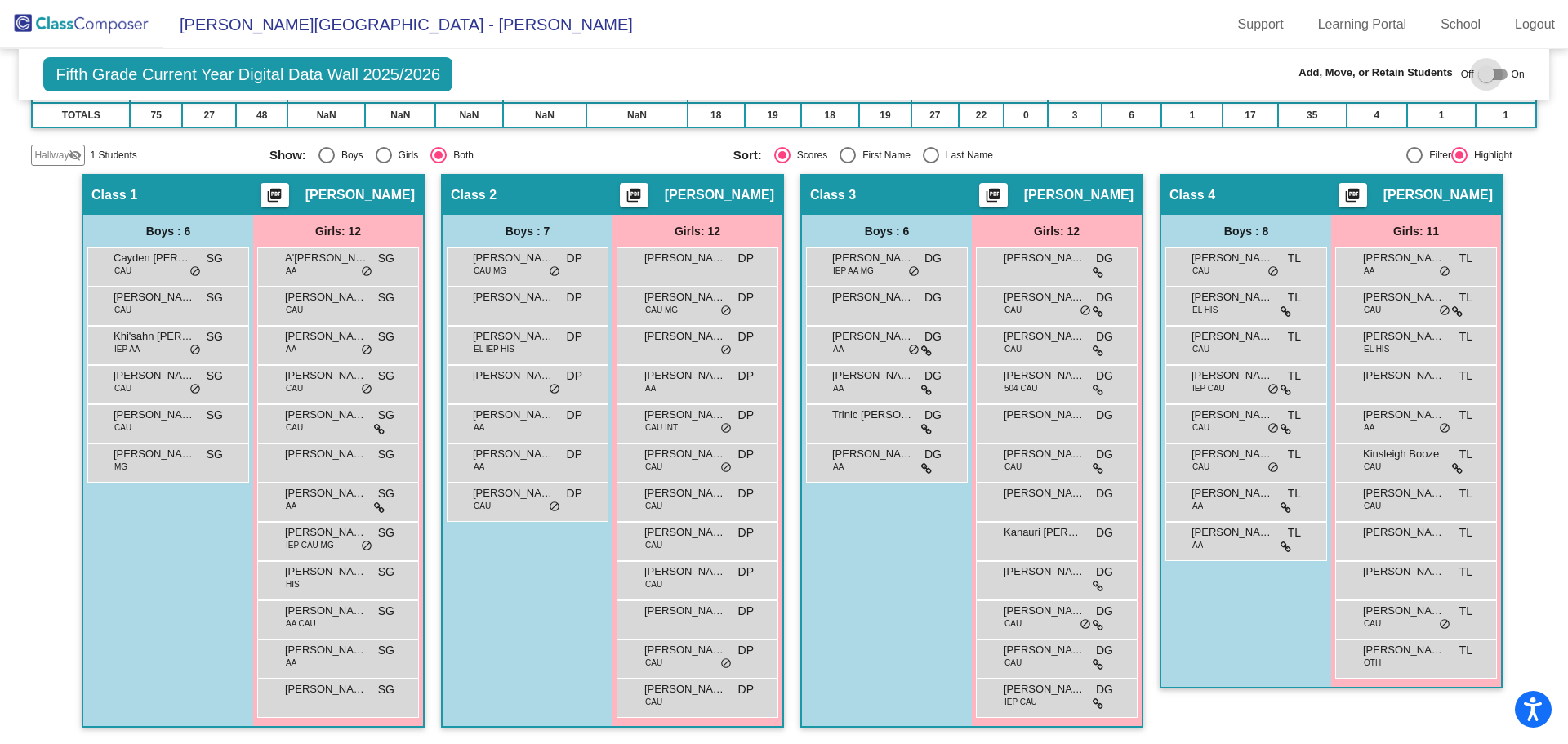
click at [1045, 76] on div at bounding box center [1486, 74] width 16 height 16
checkbox input "true"
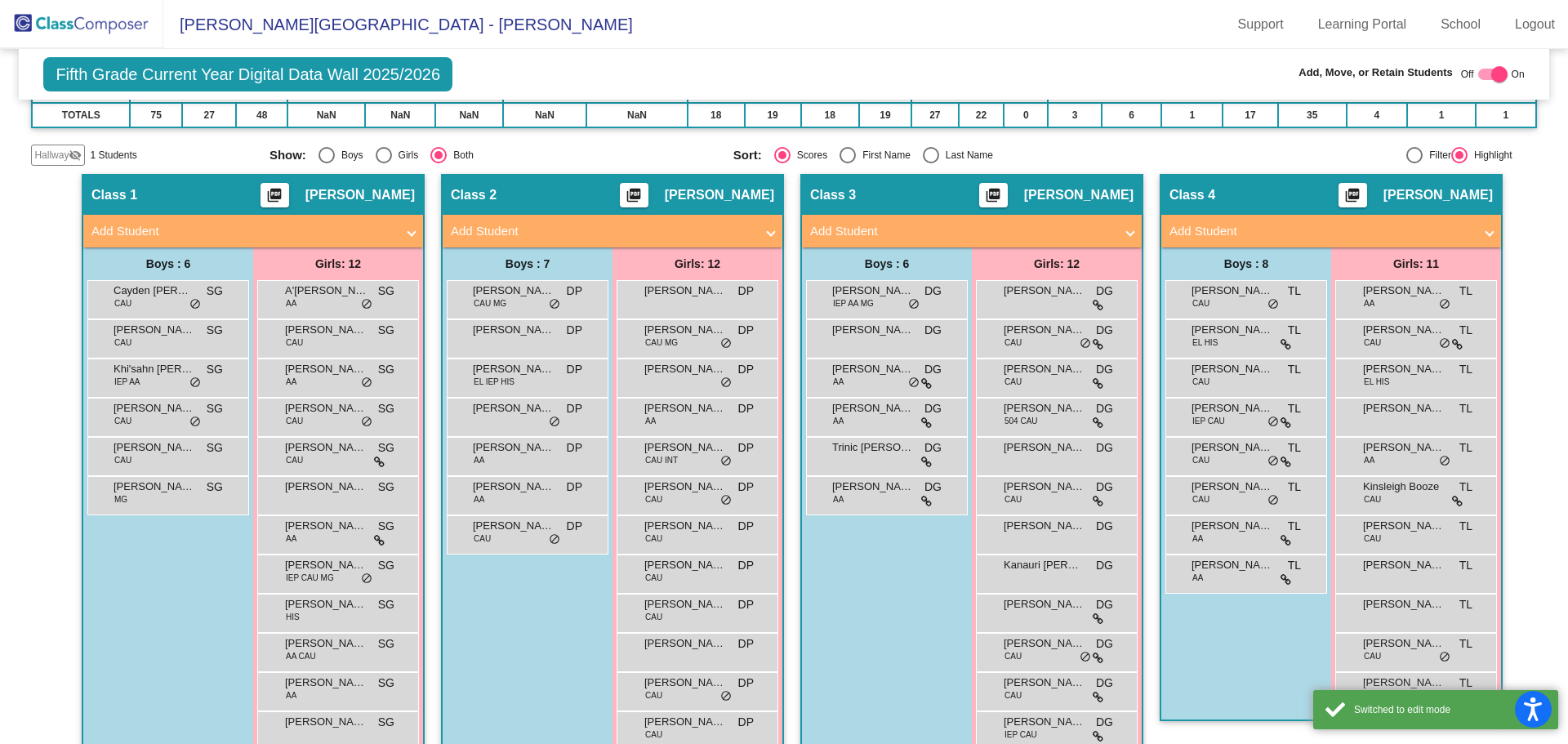
click at [59, 151] on span "Hallway" at bounding box center [52, 155] width 35 height 15
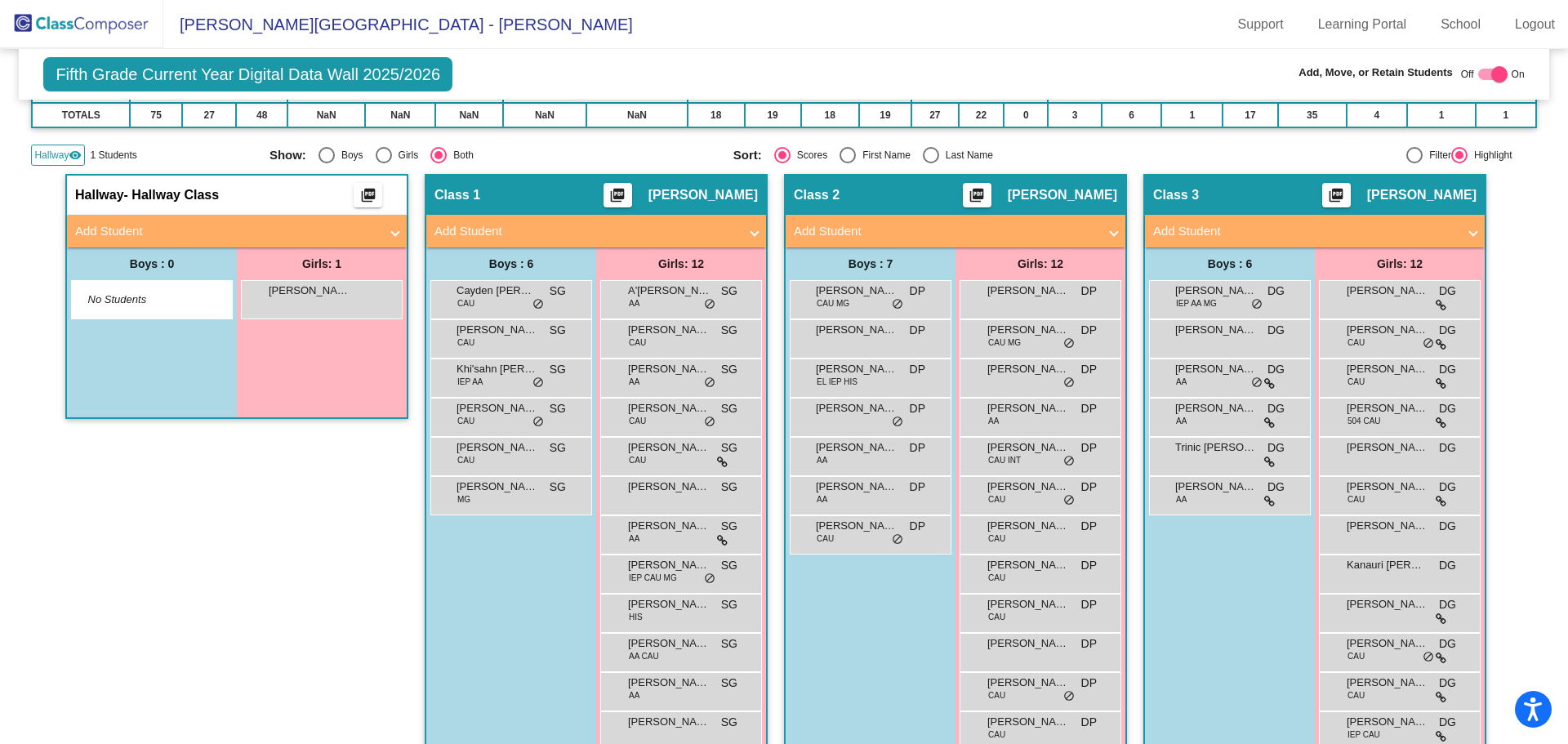
click at [116, 228] on mat-panel-title "Add Student" at bounding box center [227, 231] width 304 height 19
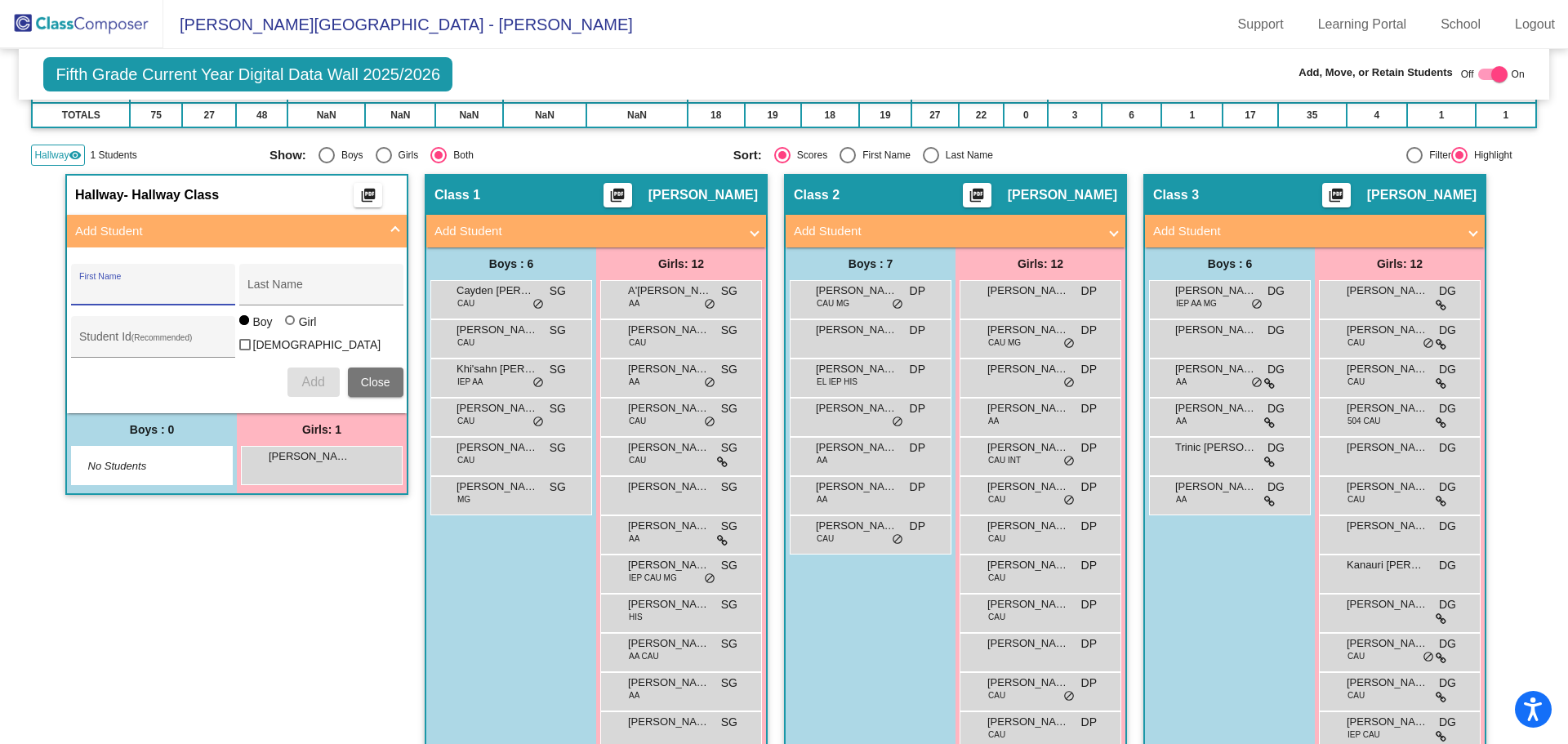
click at [117, 291] on input "First Name" at bounding box center [152, 290] width 147 height 13
click at [118, 289] on input "First Name" at bounding box center [152, 290] width 147 height 13
type input "Zymirah"
click at [306, 292] on input "Last Name" at bounding box center [321, 290] width 147 height 13
type input "[PERSON_NAME]"
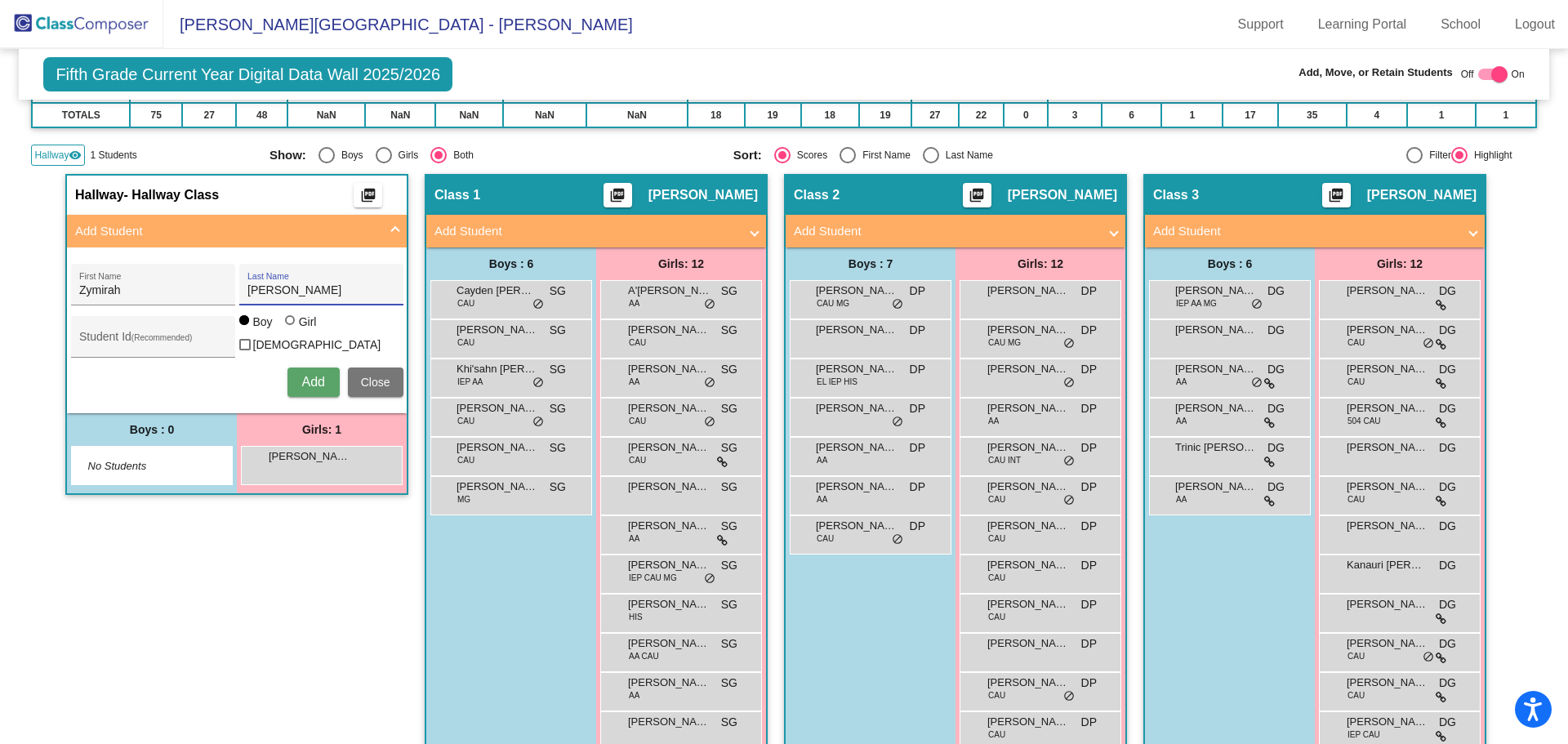
click at [286, 325] on div at bounding box center [289, 320] width 10 height 10
click at [291, 329] on input "Girl" at bounding box center [291, 328] width 1 height 1
radio input "true"
click at [100, 336] on input "Student Id (Recommended)" at bounding box center [152, 342] width 147 height 13
type input "41396"
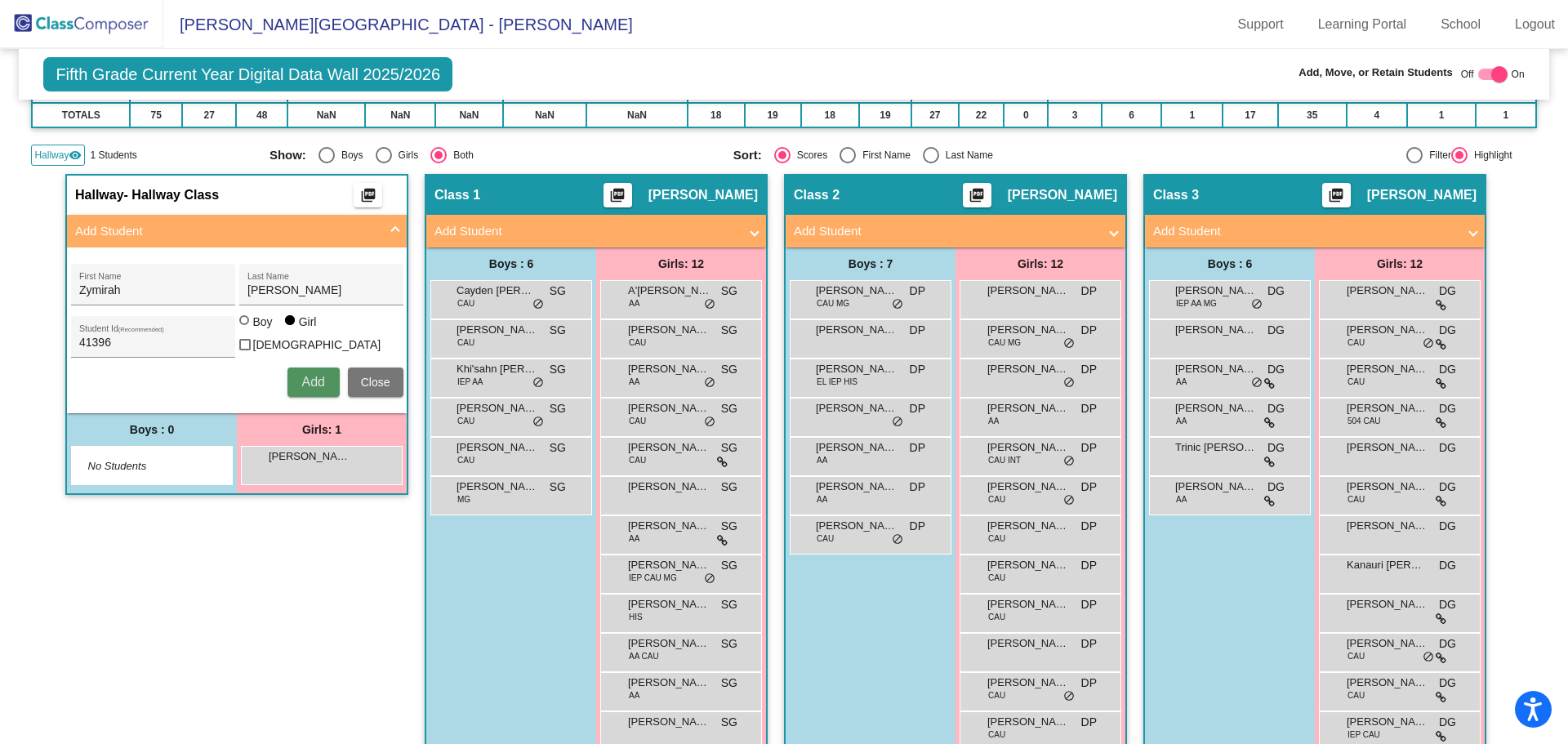
click at [320, 385] on button "Add" at bounding box center [314, 382] width 52 height 29
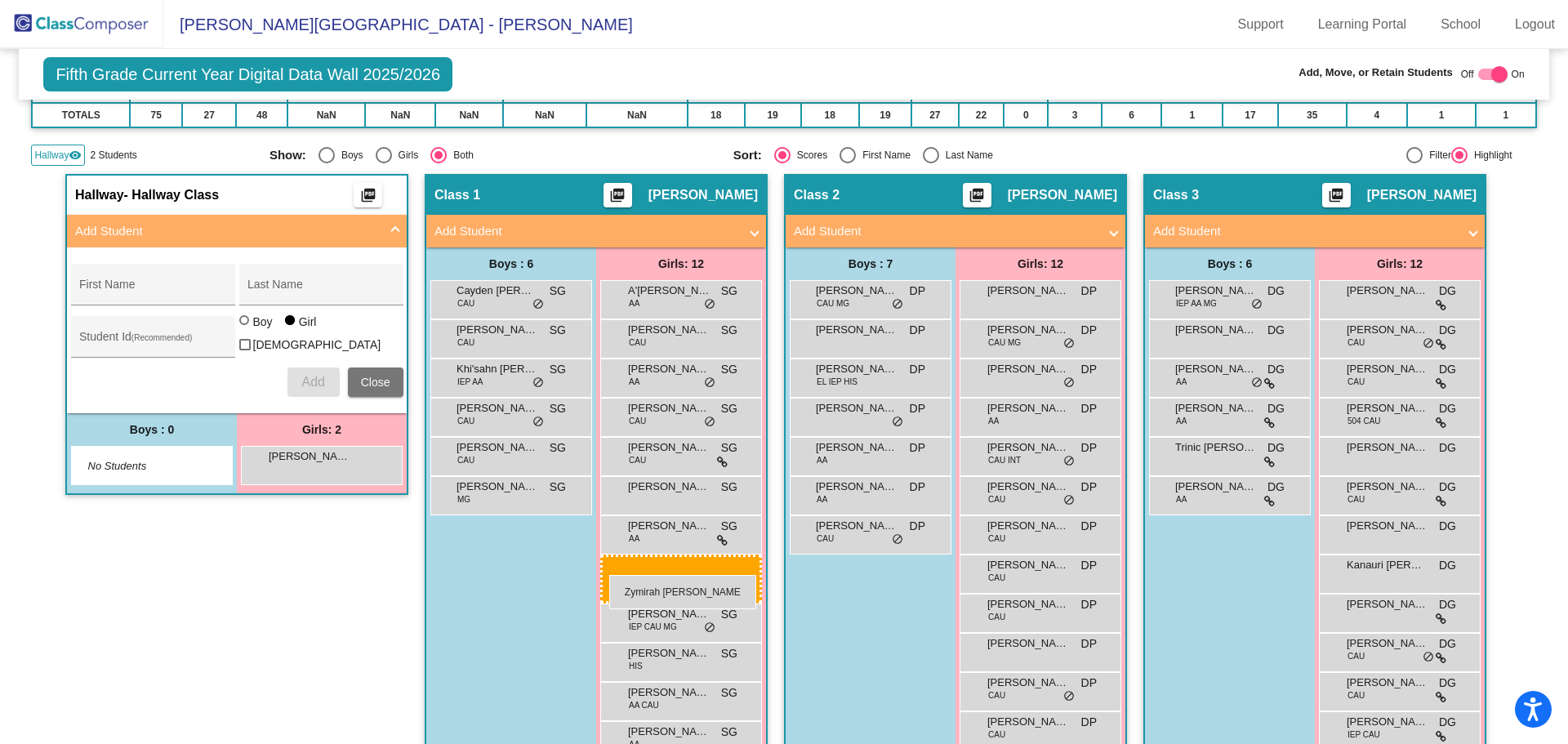
drag, startPoint x: 318, startPoint y: 499, endPoint x: 609, endPoint y: 575, distance: 300.8
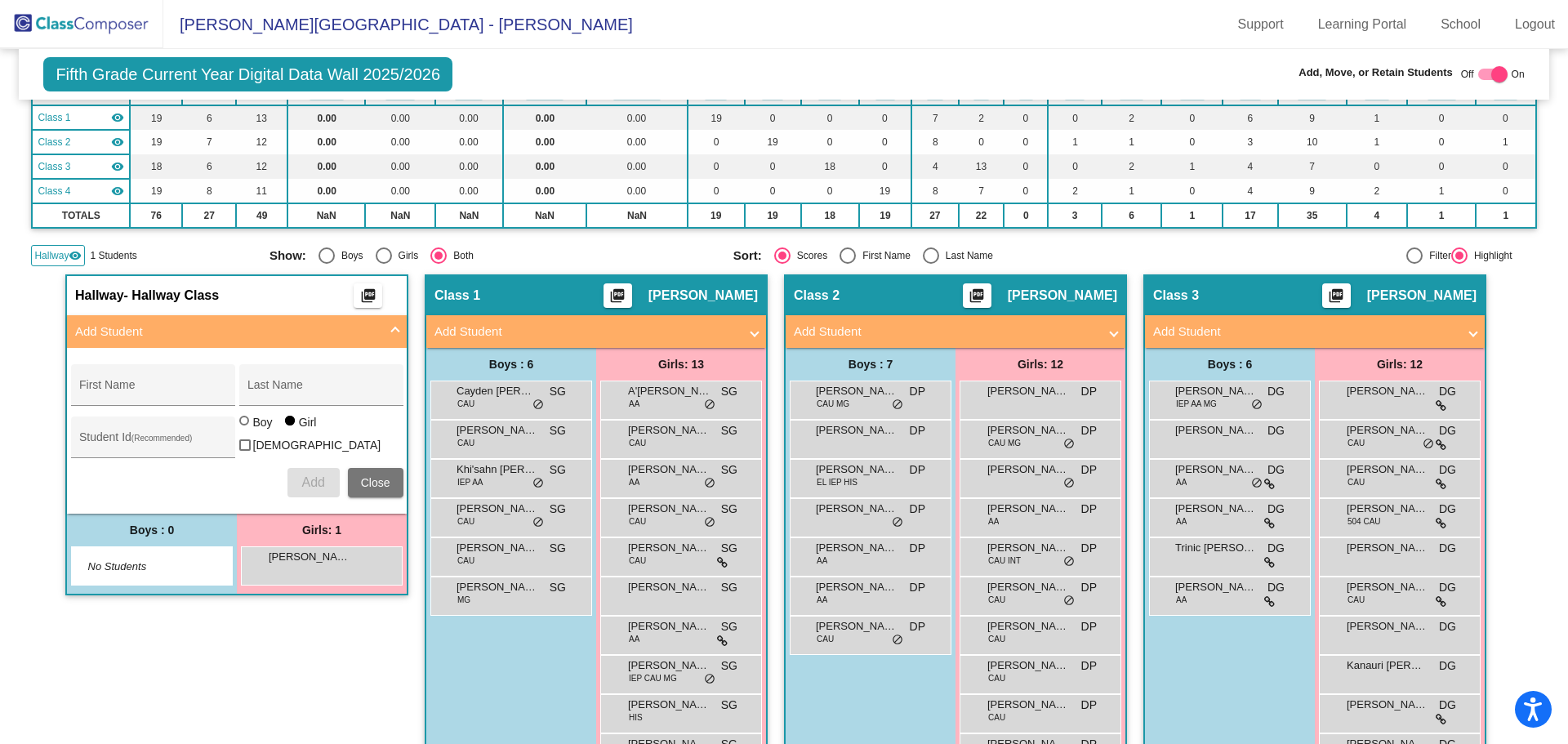
scroll to position [0, 0]
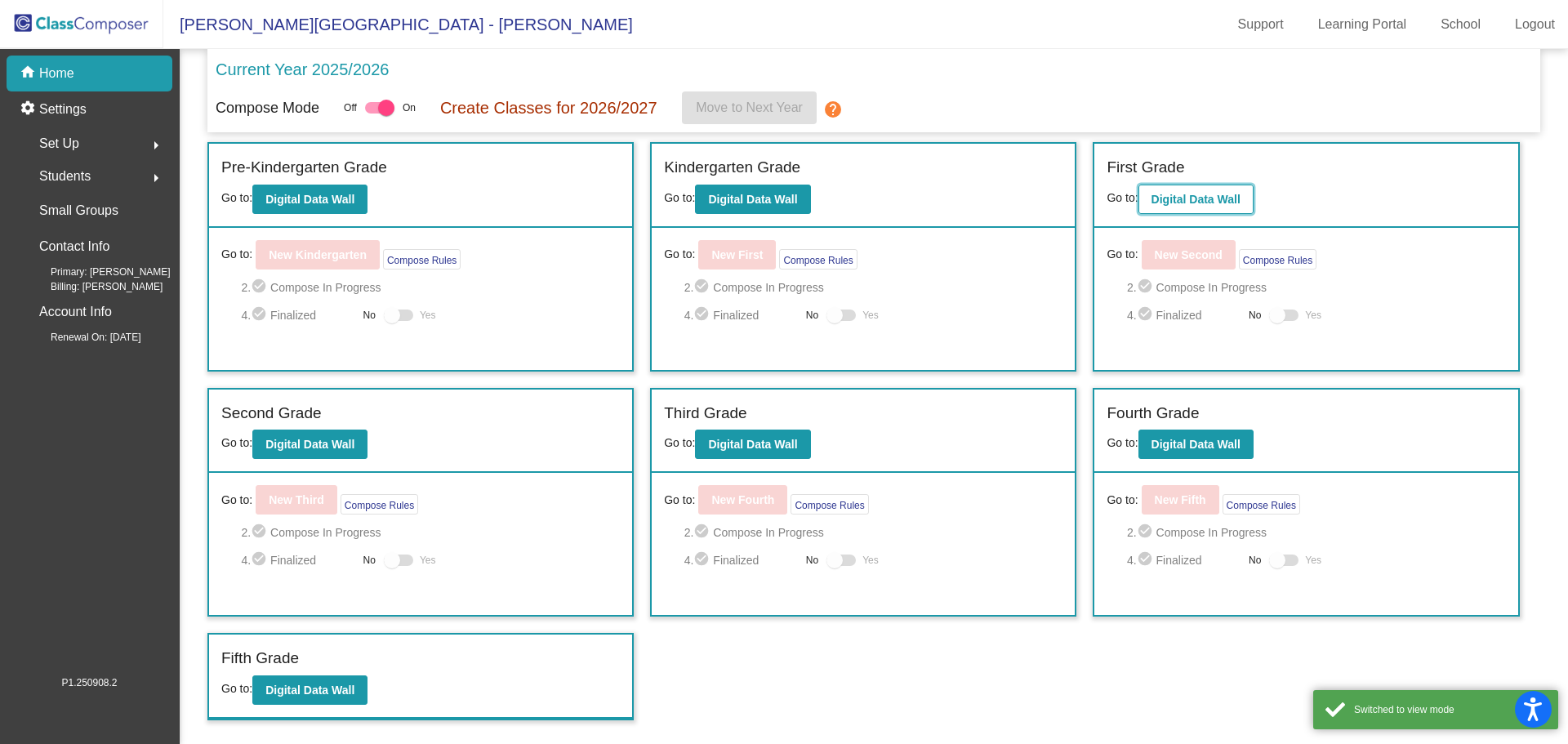
click at [1045, 192] on b "Digital Data Wall" at bounding box center [1195, 198] width 89 height 13
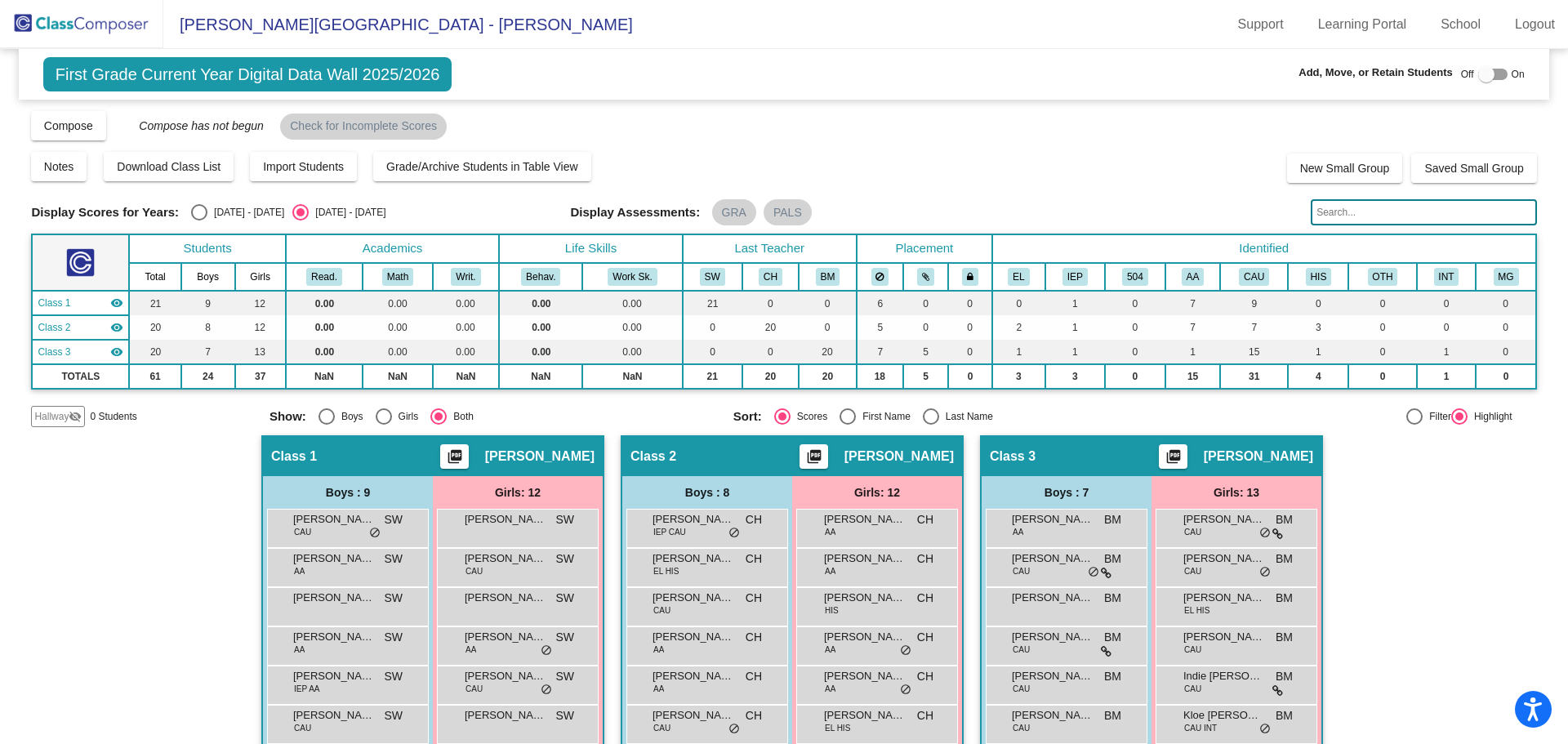
click at [52, 411] on span "Hallway" at bounding box center [52, 416] width 35 height 15
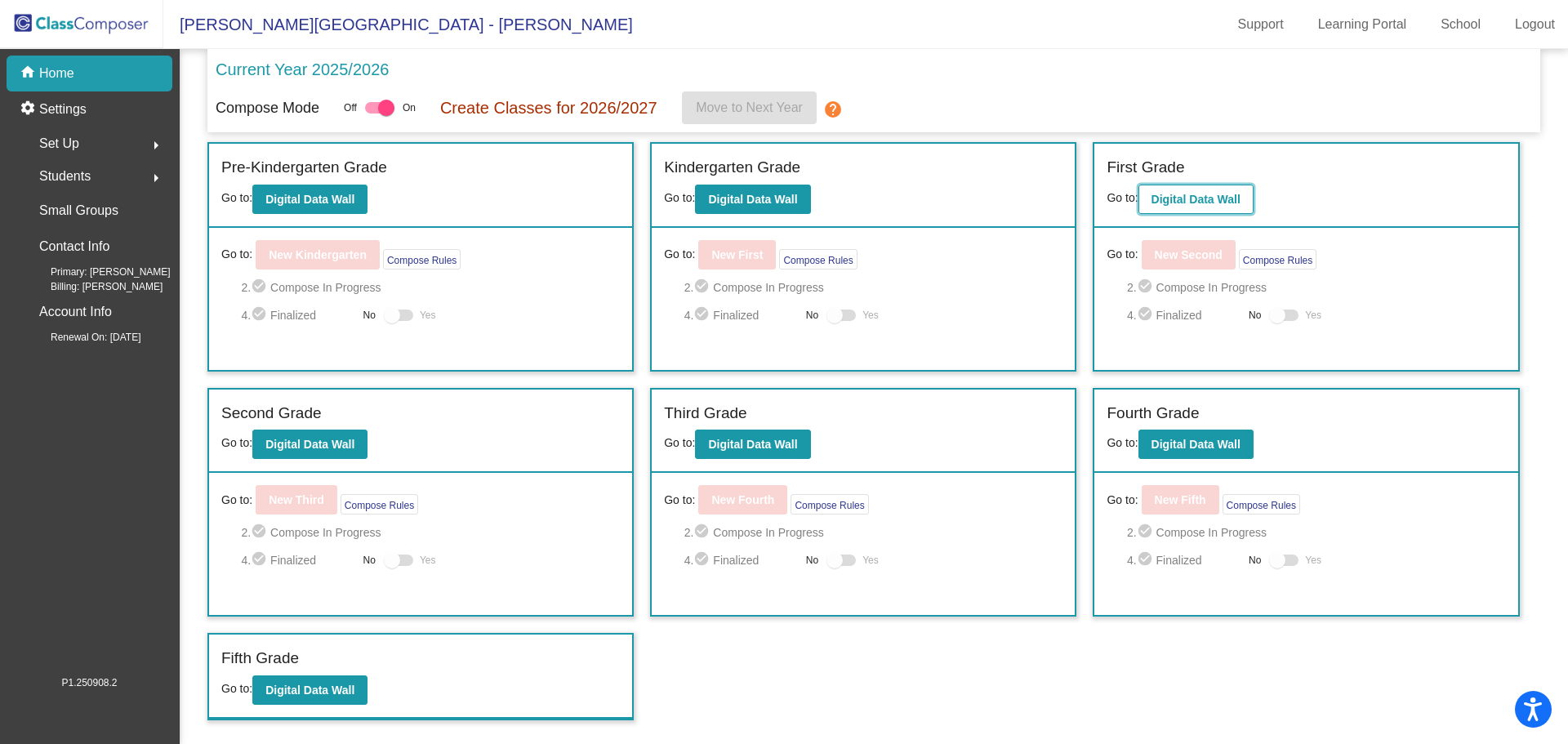
click at [1045, 204] on b "Digital Data Wall" at bounding box center [1195, 198] width 89 height 13
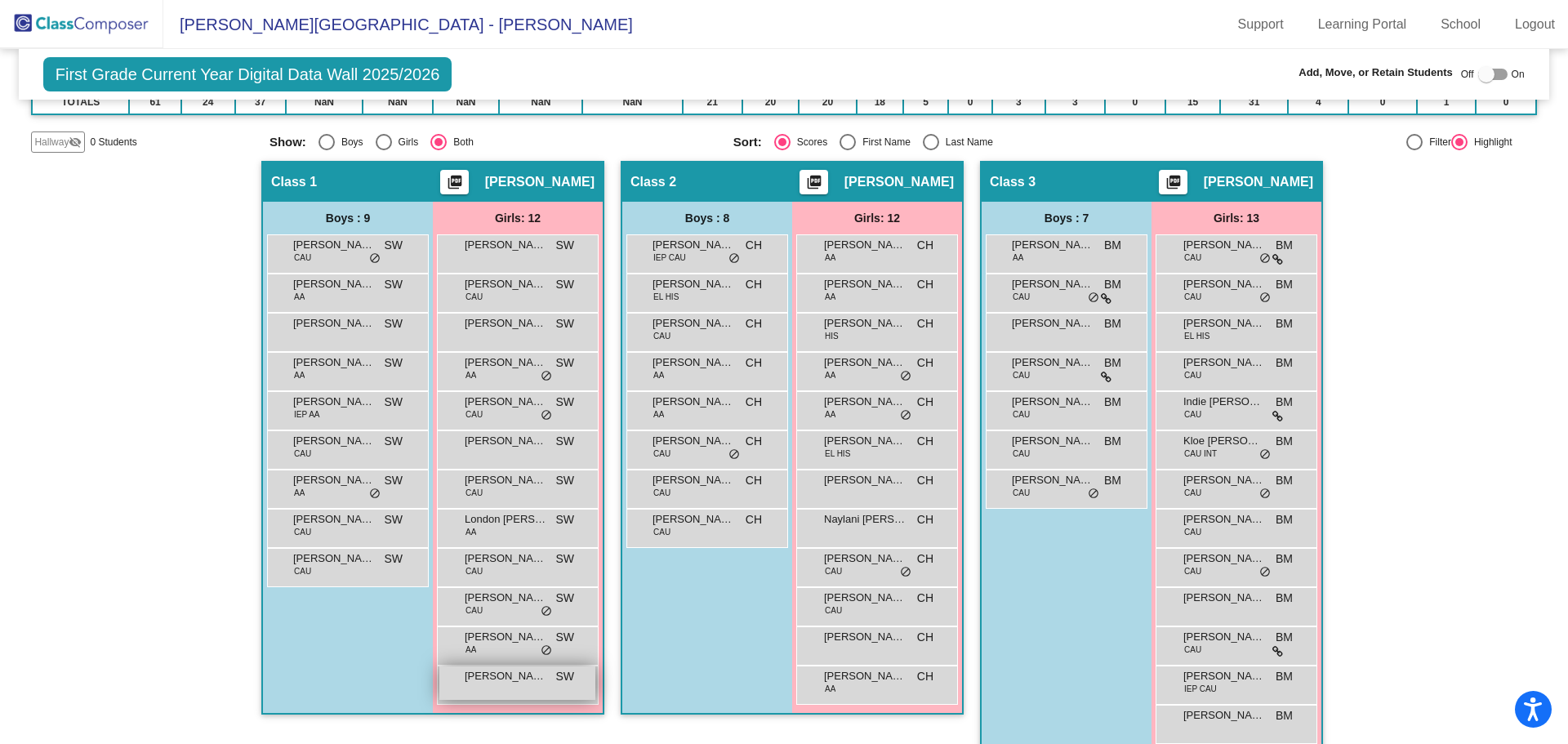
scroll to position [301, 0]
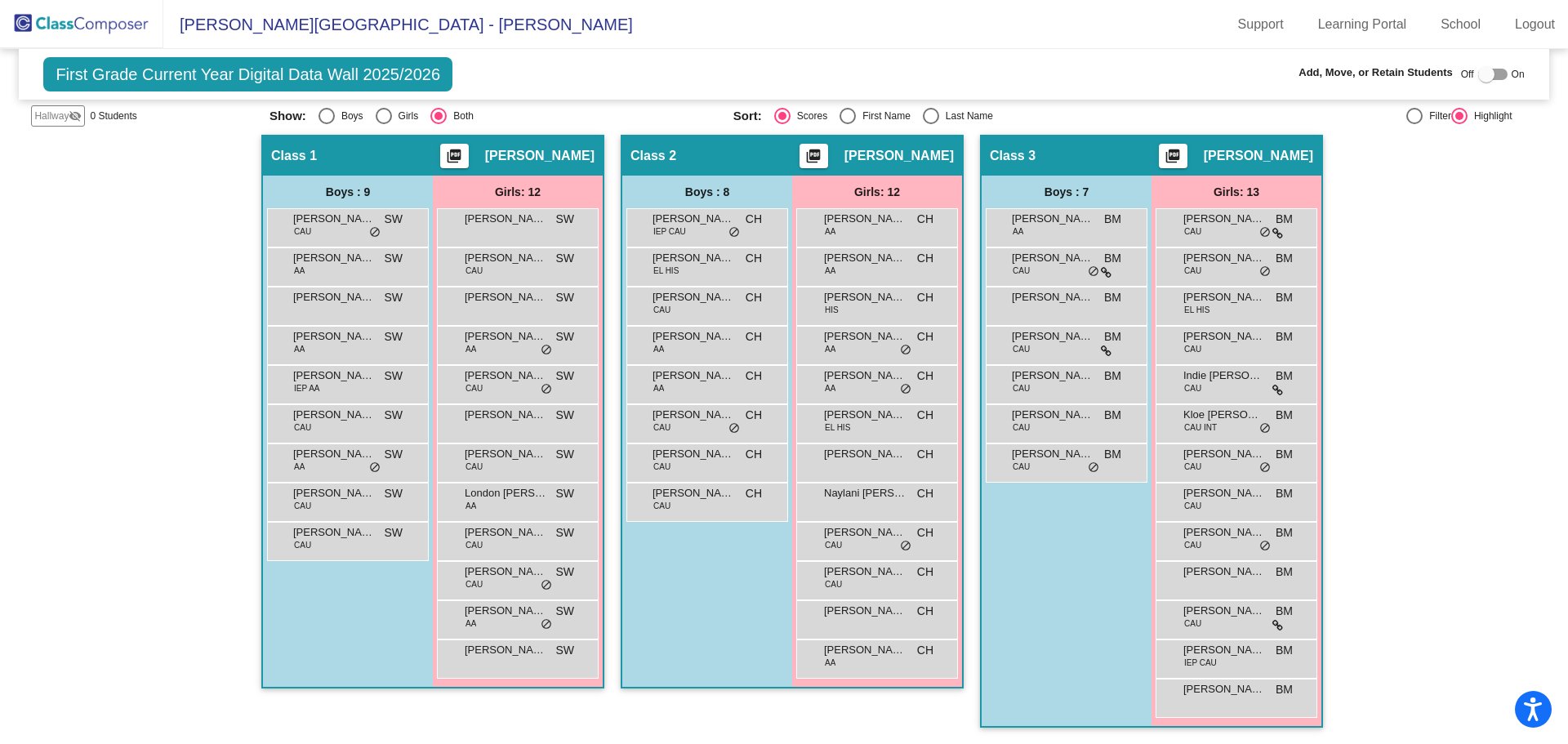
click at [1045, 78] on div at bounding box center [1486, 74] width 16 height 16
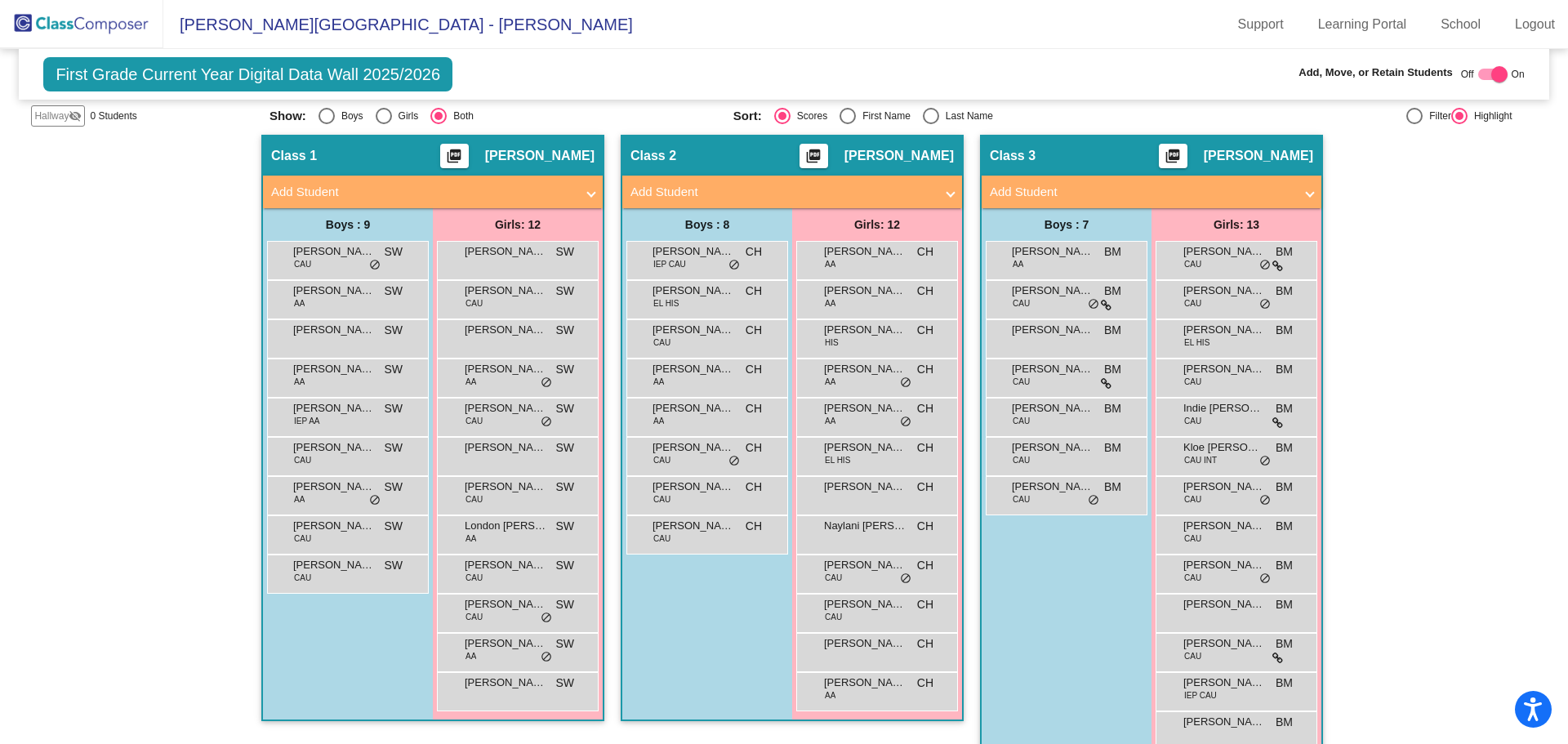
checkbox input "true"
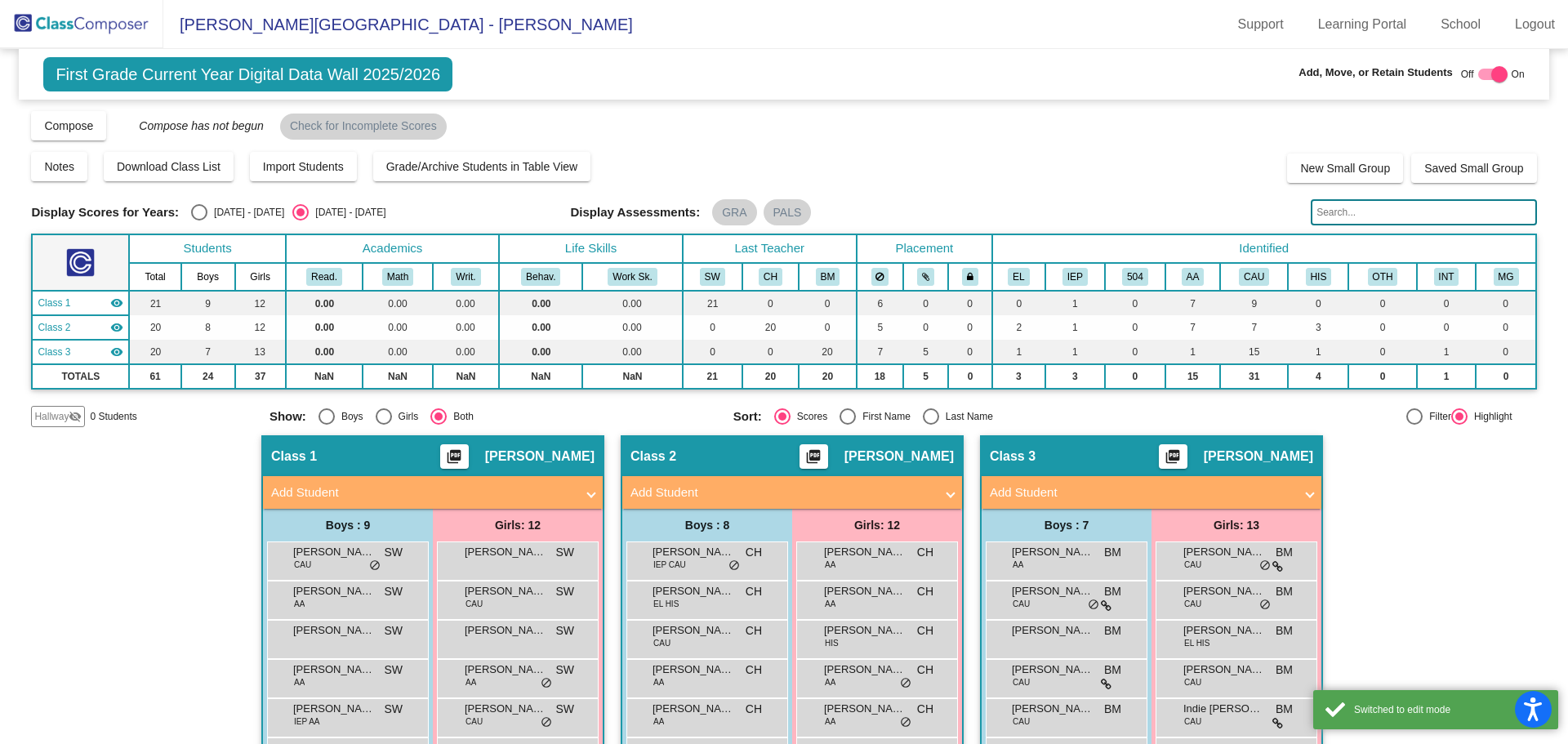
click at [51, 405] on div "Hallway visibility_off" at bounding box center [58, 416] width 54 height 22
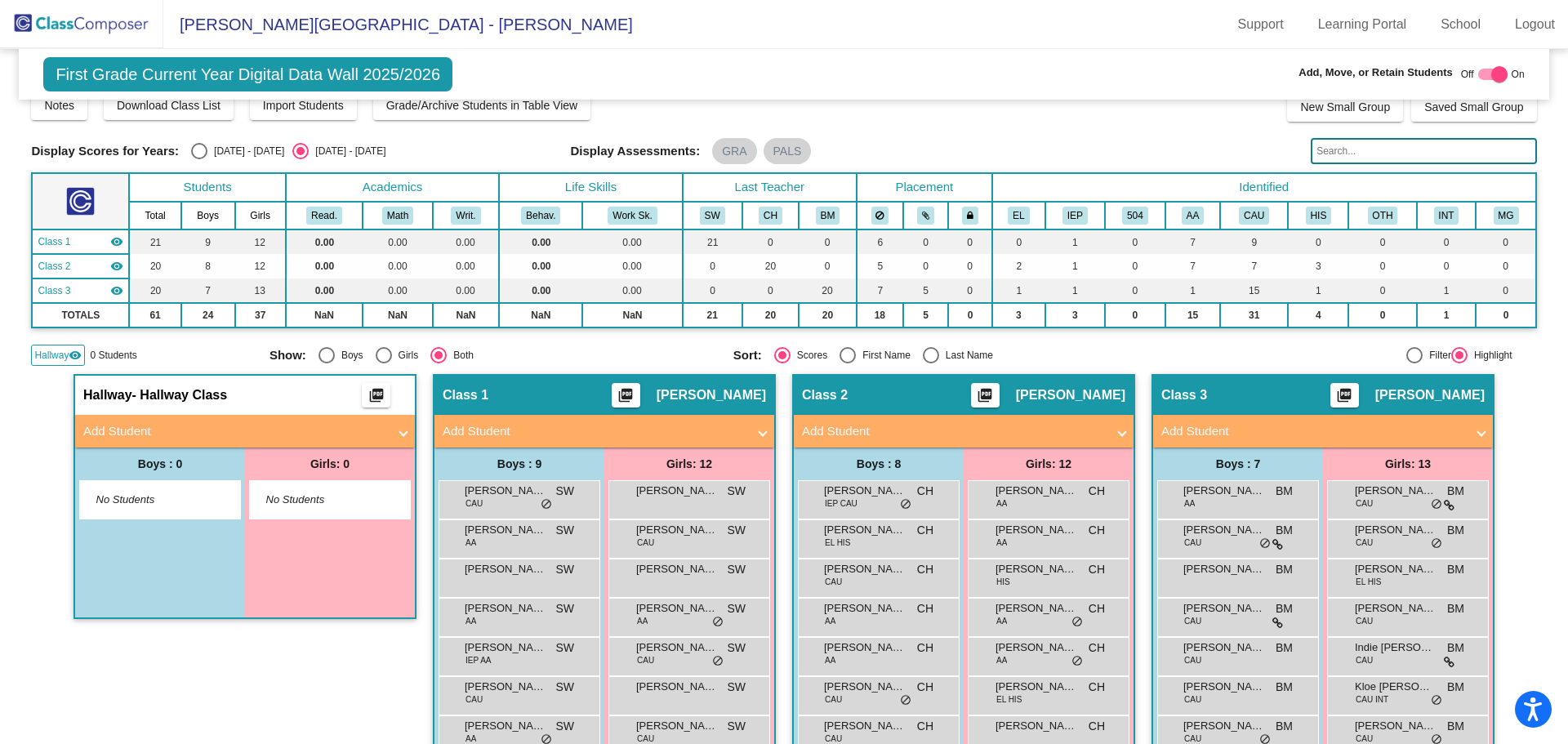
scroll to position [164, 0]
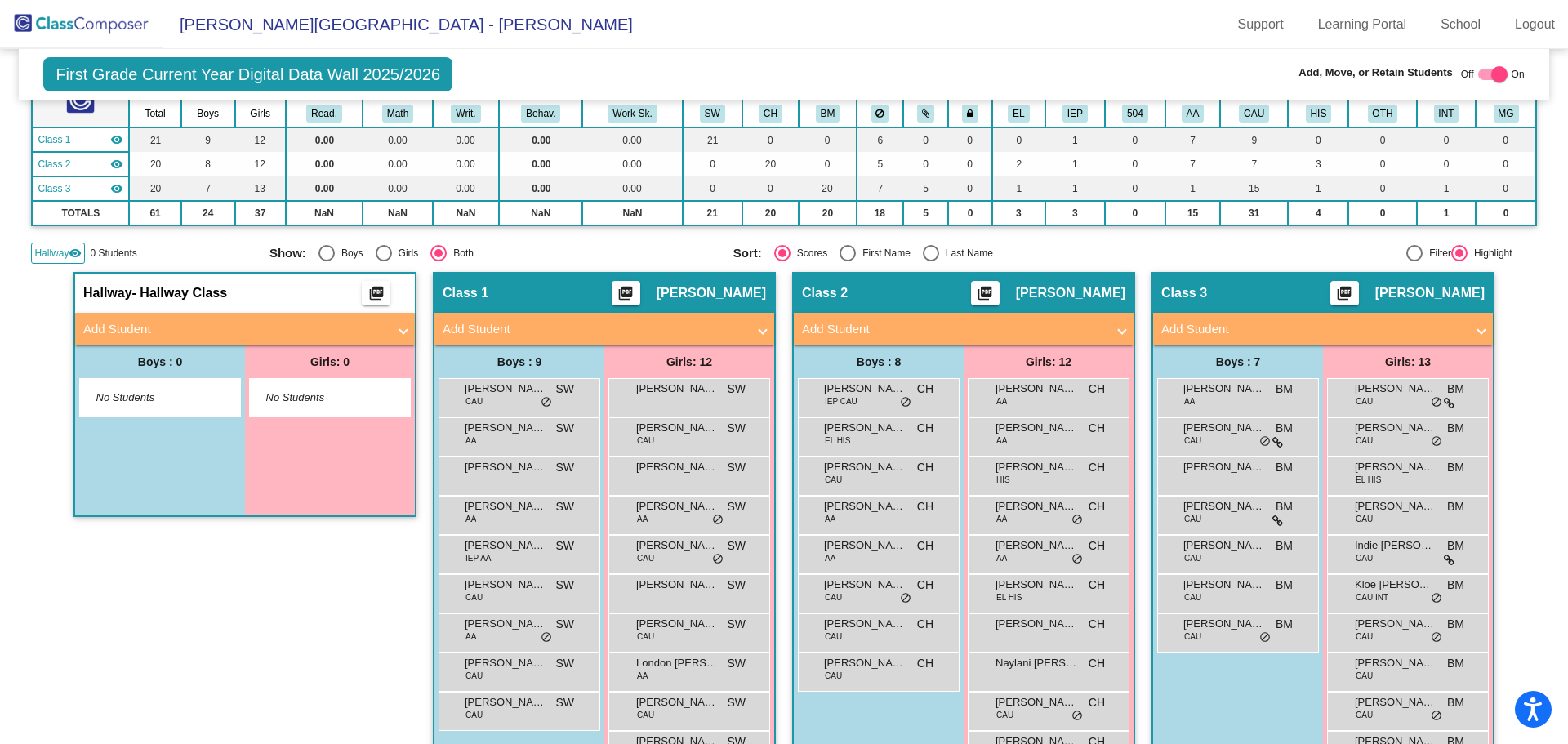
click at [139, 334] on mat-panel-title "Add Student" at bounding box center [235, 329] width 304 height 19
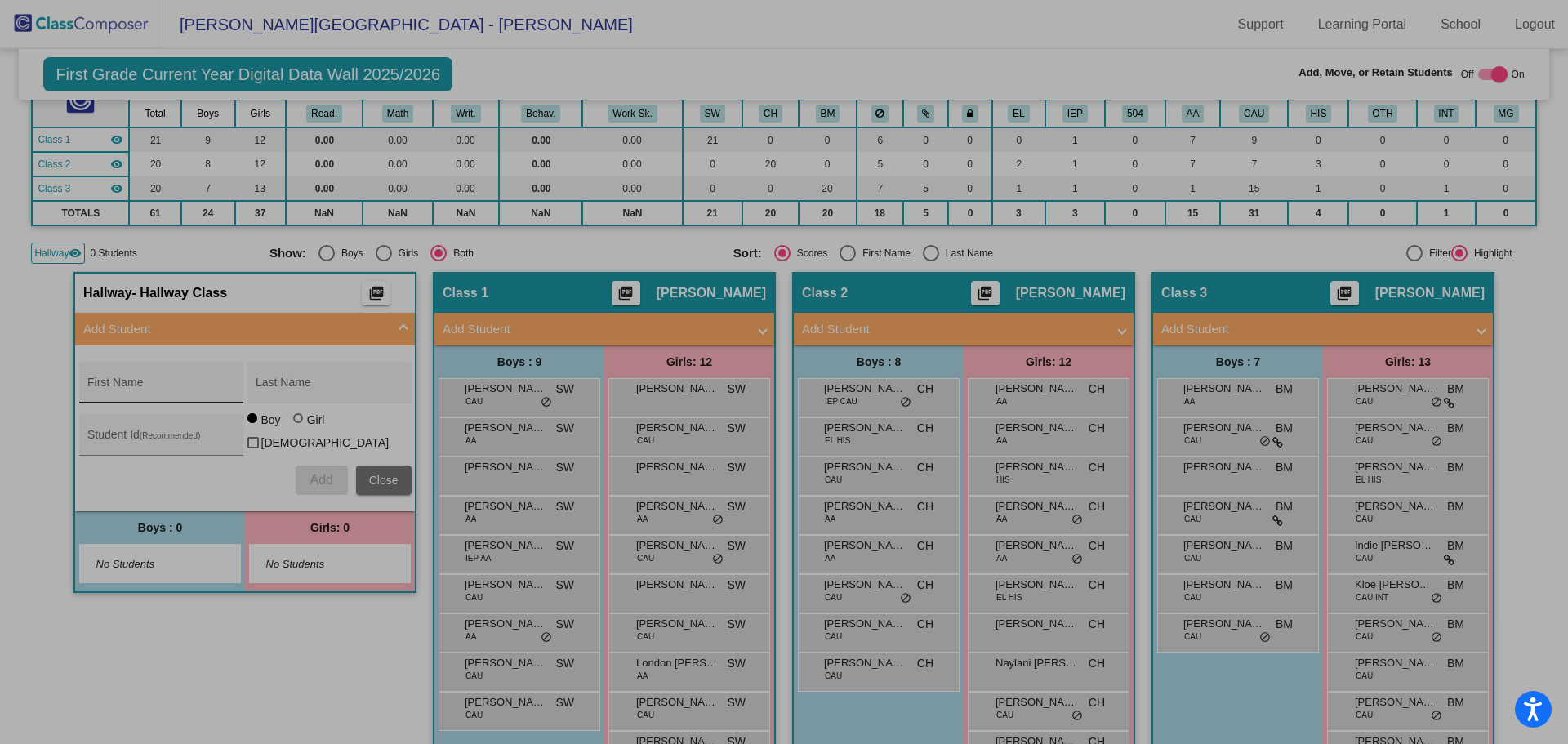
click at [188, 386] on input "First Name" at bounding box center [161, 388] width 147 height 13
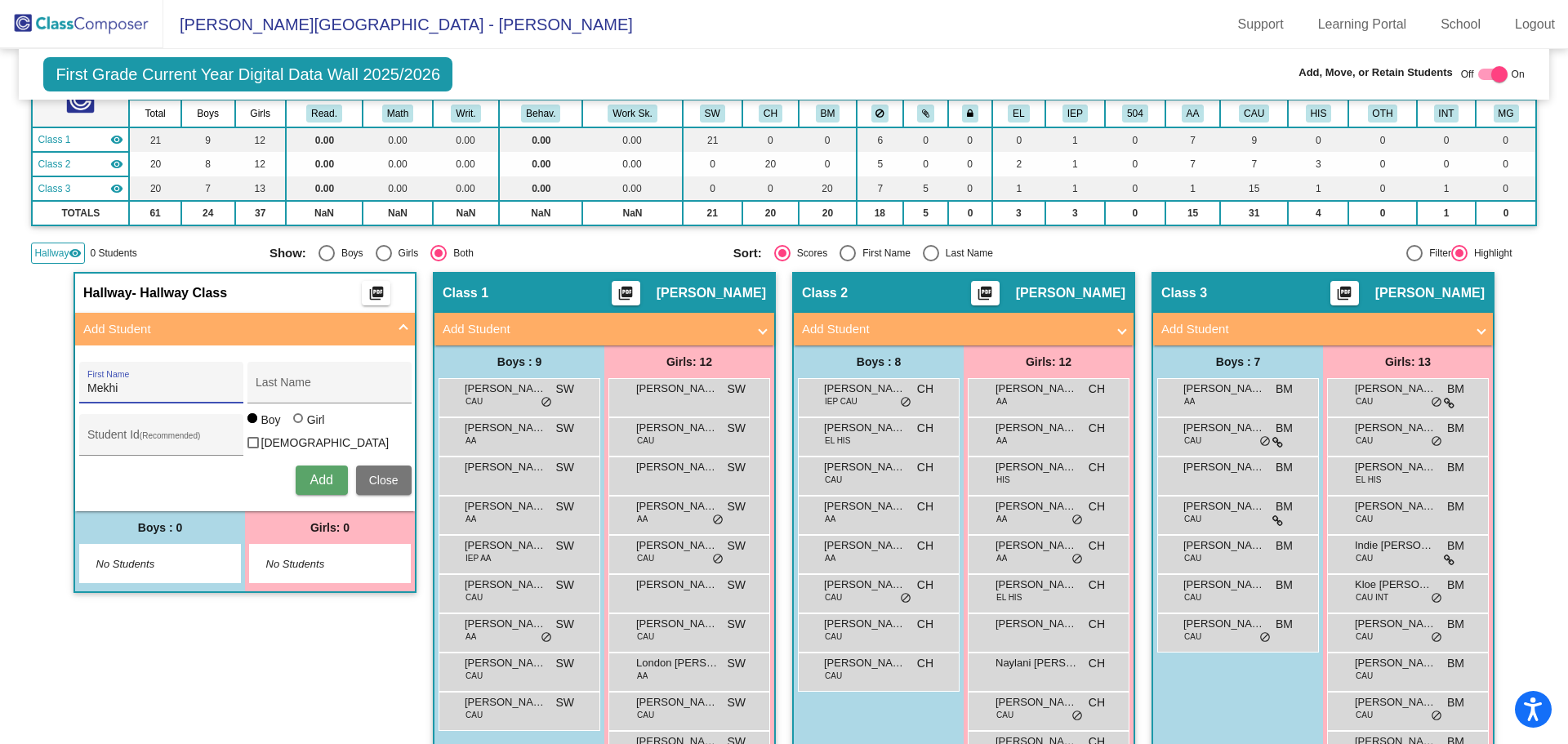
type input "Mekhi"
type input "[PERSON_NAME]"
click at [117, 435] on input "Student Id (Recommended)" at bounding box center [161, 440] width 147 height 13
type input "41401"
click at [320, 449] on span "Add" at bounding box center [321, 480] width 23 height 14
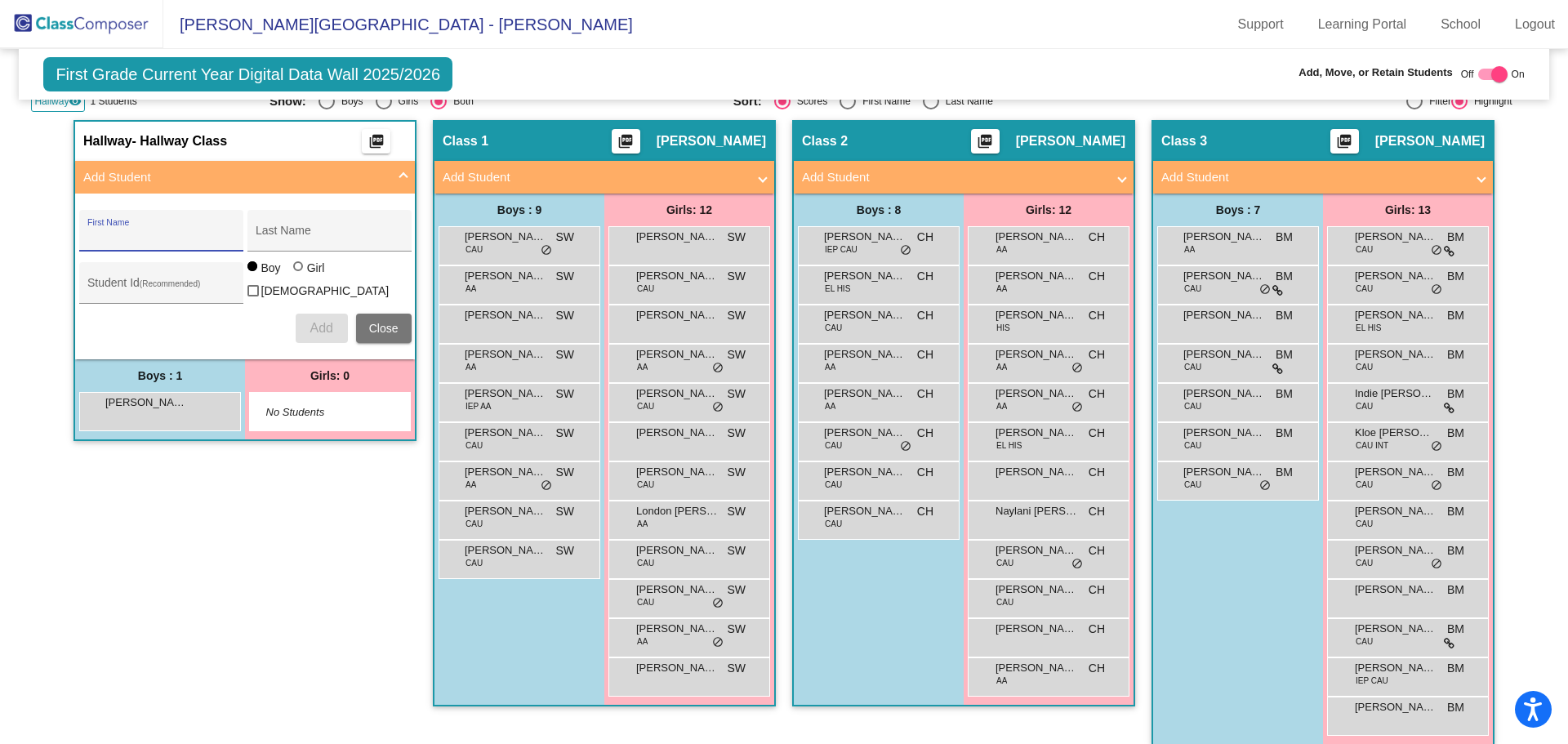
scroll to position [333, 0]
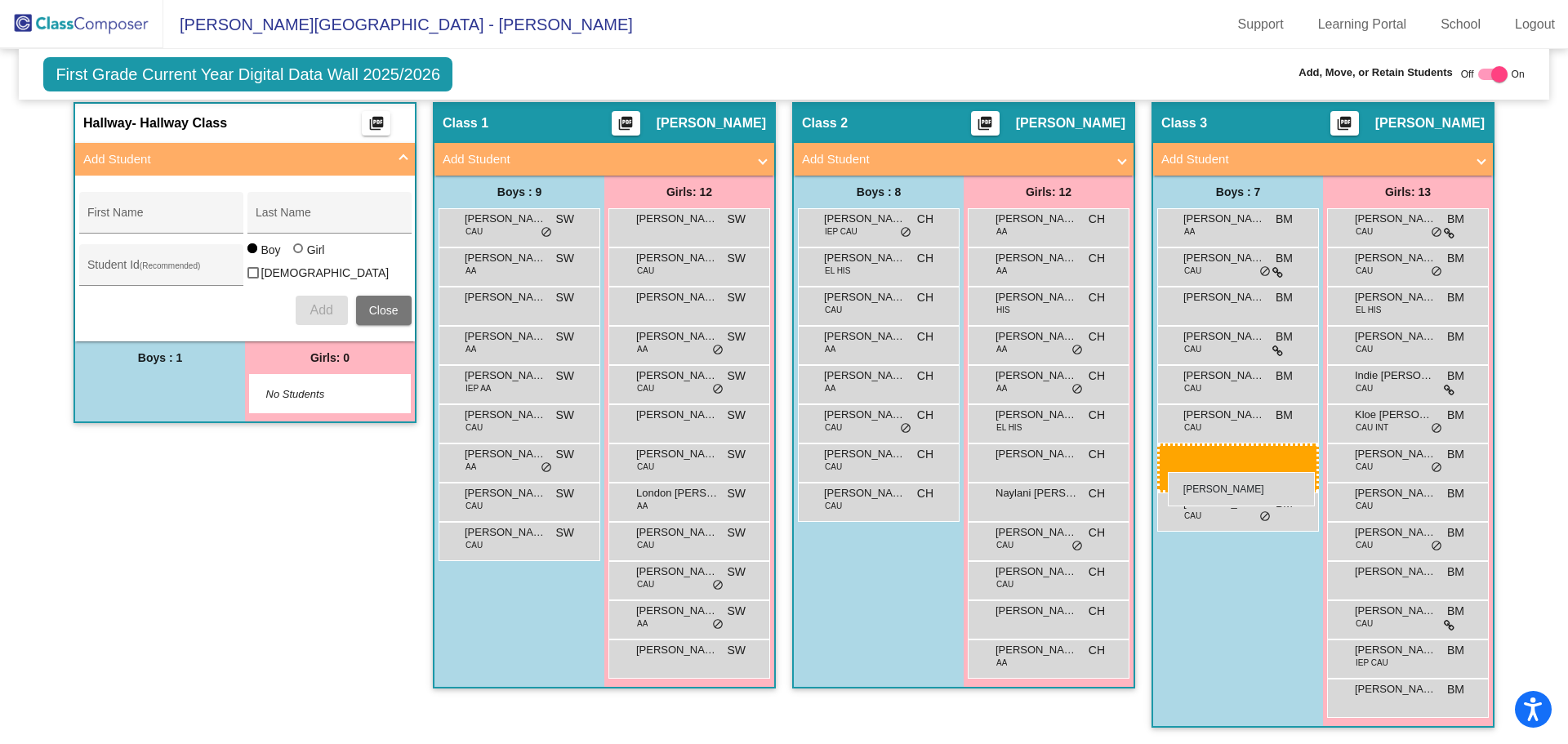
drag, startPoint x: 133, startPoint y: 378, endPoint x: 1168, endPoint y: 472, distance: 1039.3
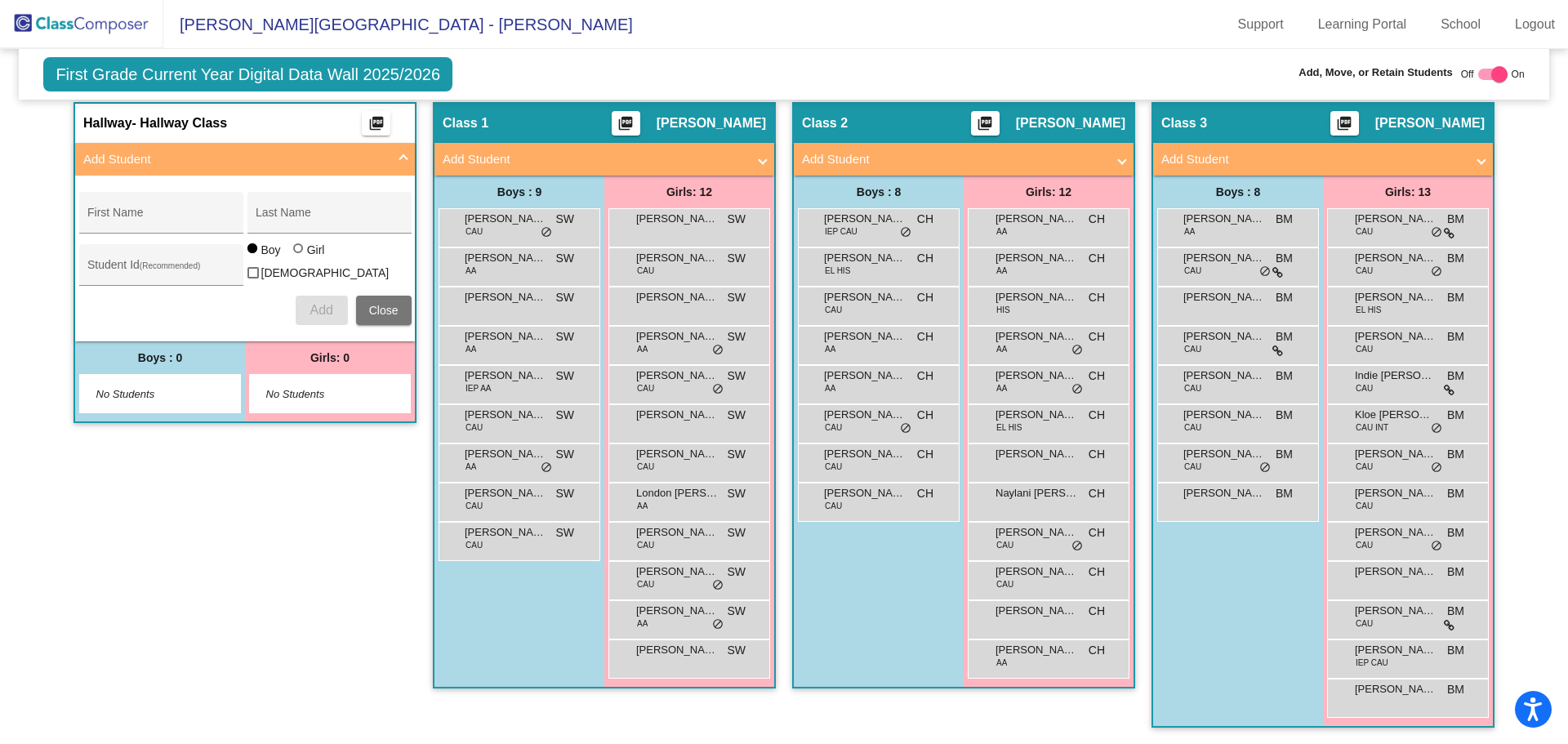
click at [1045, 77] on div at bounding box center [1499, 74] width 16 height 16
checkbox input "false"
